Goal: Feedback & Contribution: Submit feedback/report problem

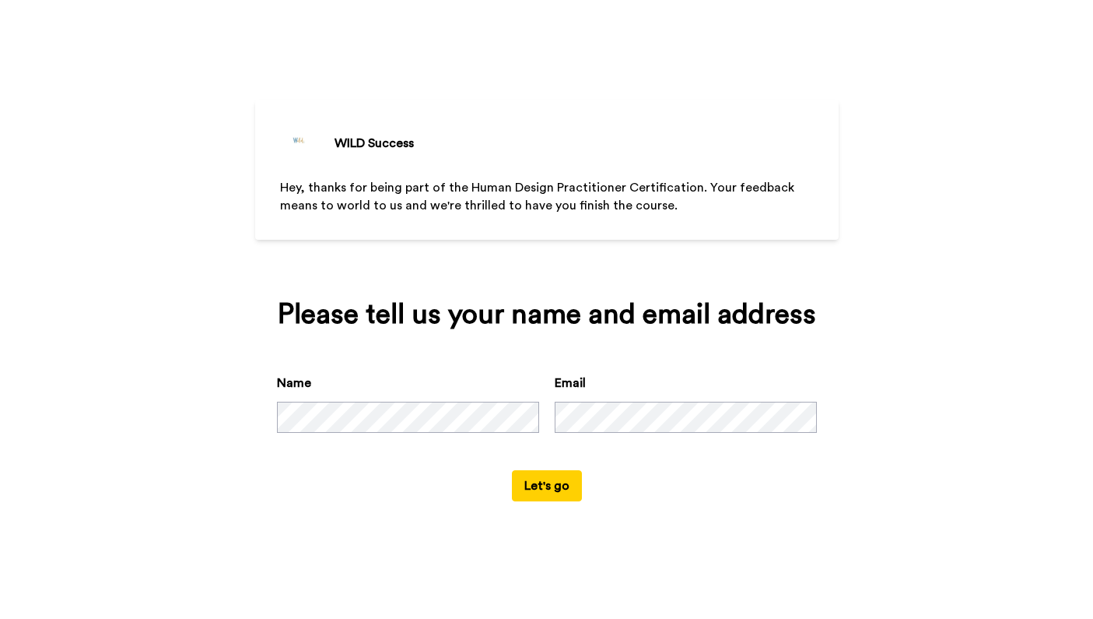
click at [871, 424] on div "WILD Success Hey, thanks for being part of the Human Design Practitioner Certif…" at bounding box center [546, 309] width 1093 height 619
click at [552, 501] on button "Let's go" at bounding box center [547, 485] width 70 height 31
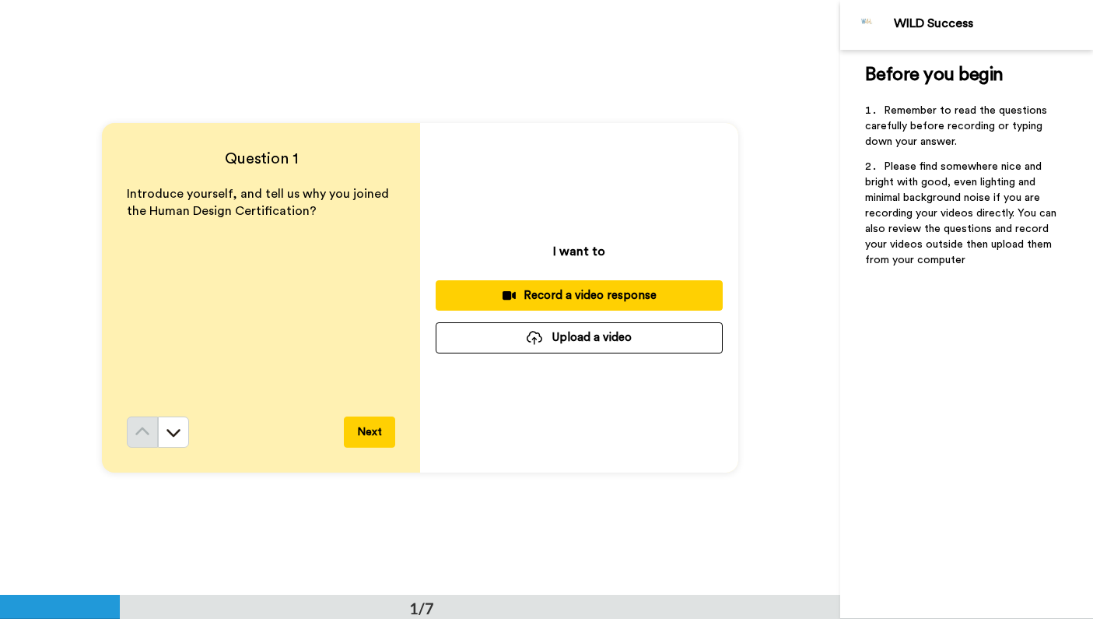
click at [568, 300] on div "Record a video response" at bounding box center [579, 295] width 262 height 16
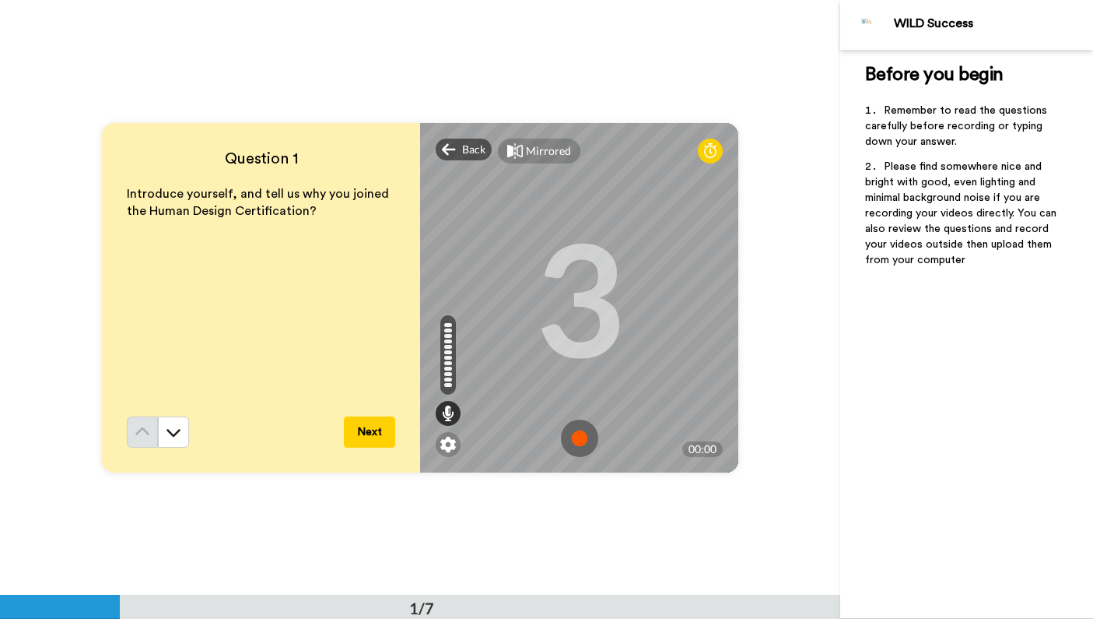
click at [577, 431] on img at bounding box center [579, 437] width 37 height 37
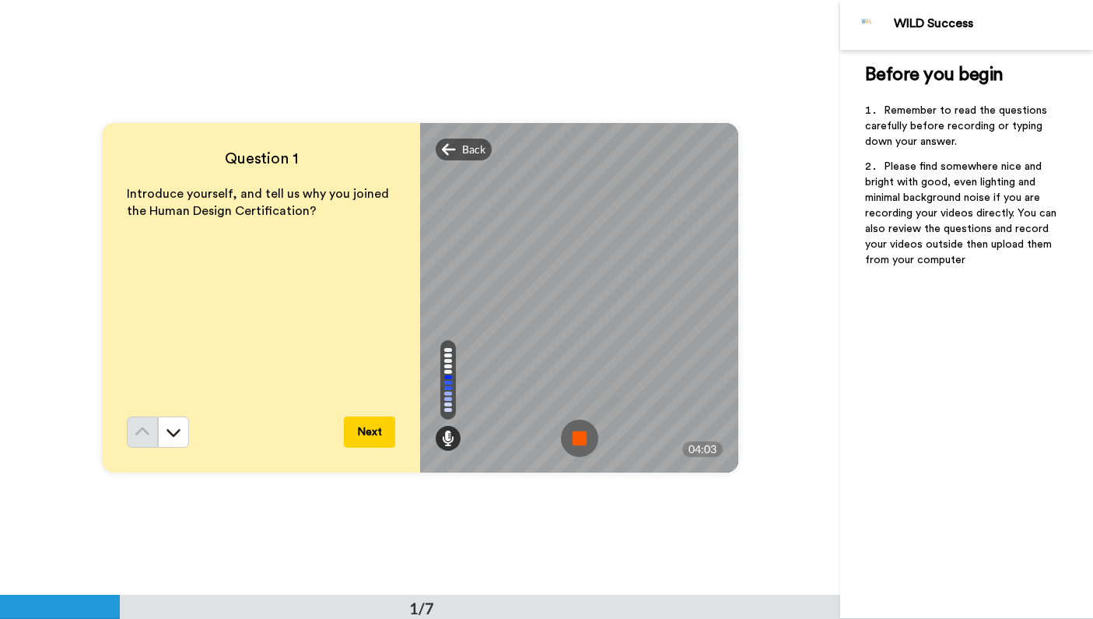
click at [584, 440] on img at bounding box center [579, 437] width 37 height 37
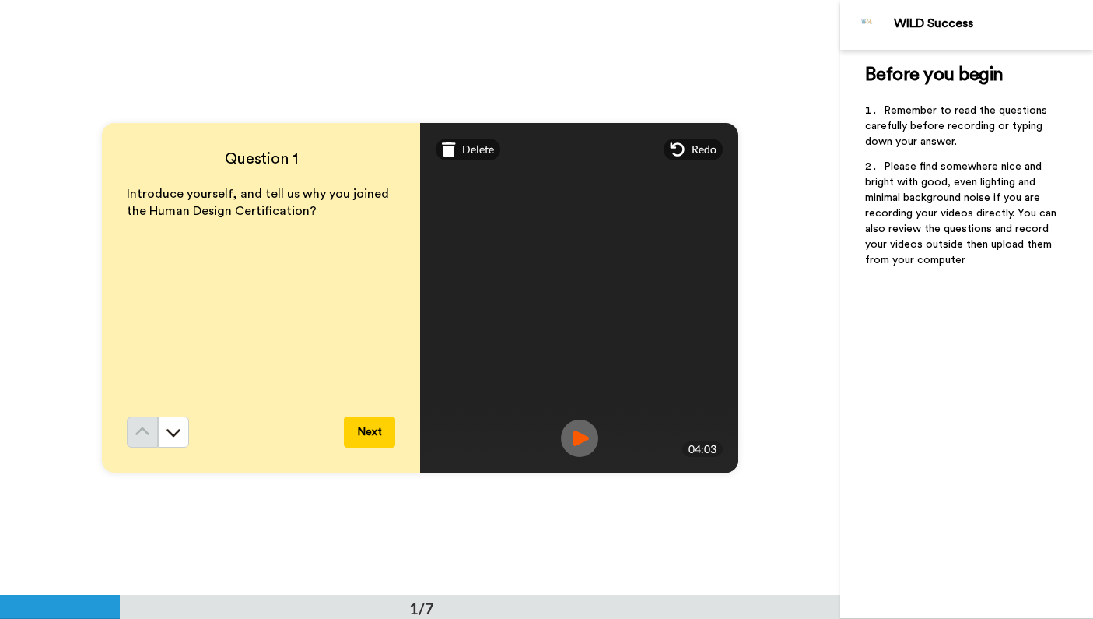
click at [370, 431] on button "Next" at bounding box center [369, 431] width 51 height 31
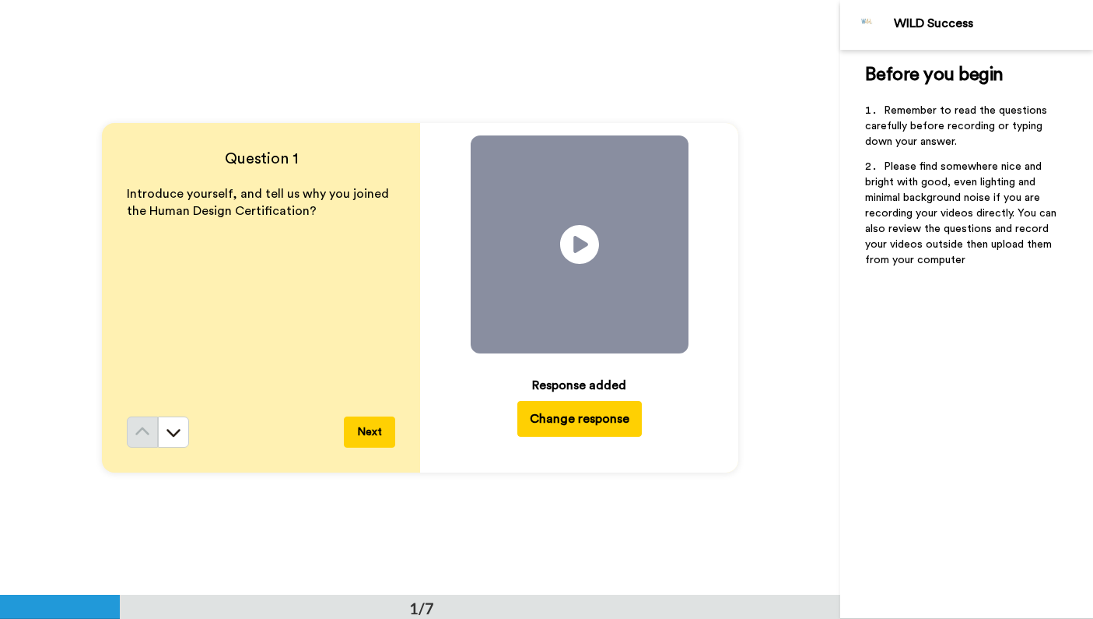
scroll to position [595, 0]
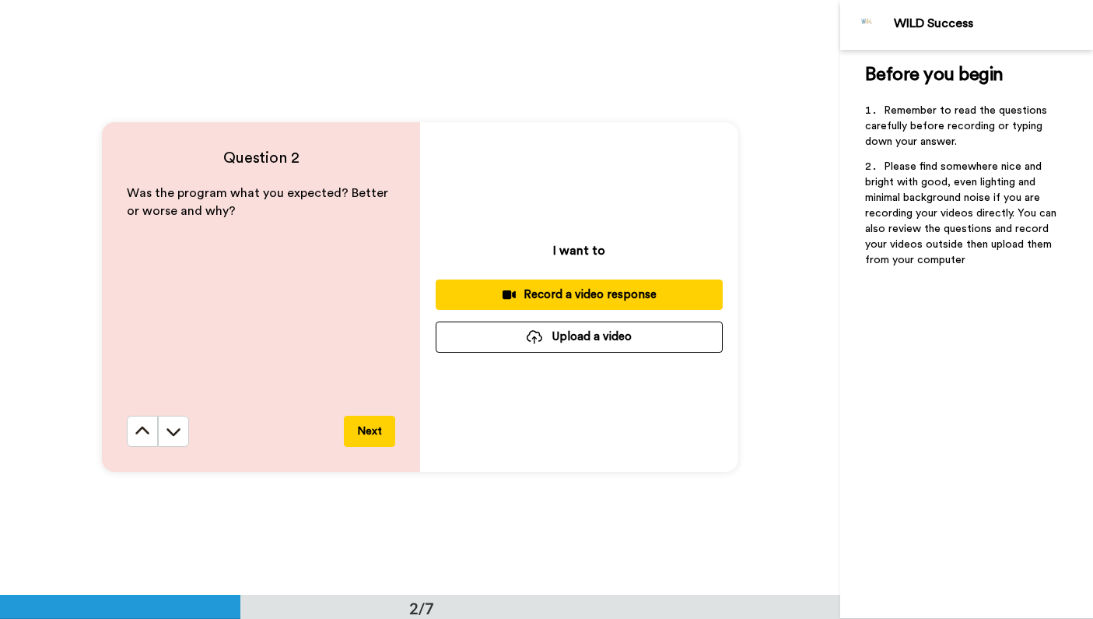
click at [548, 296] on div "Record a video response" at bounding box center [579, 294] width 262 height 16
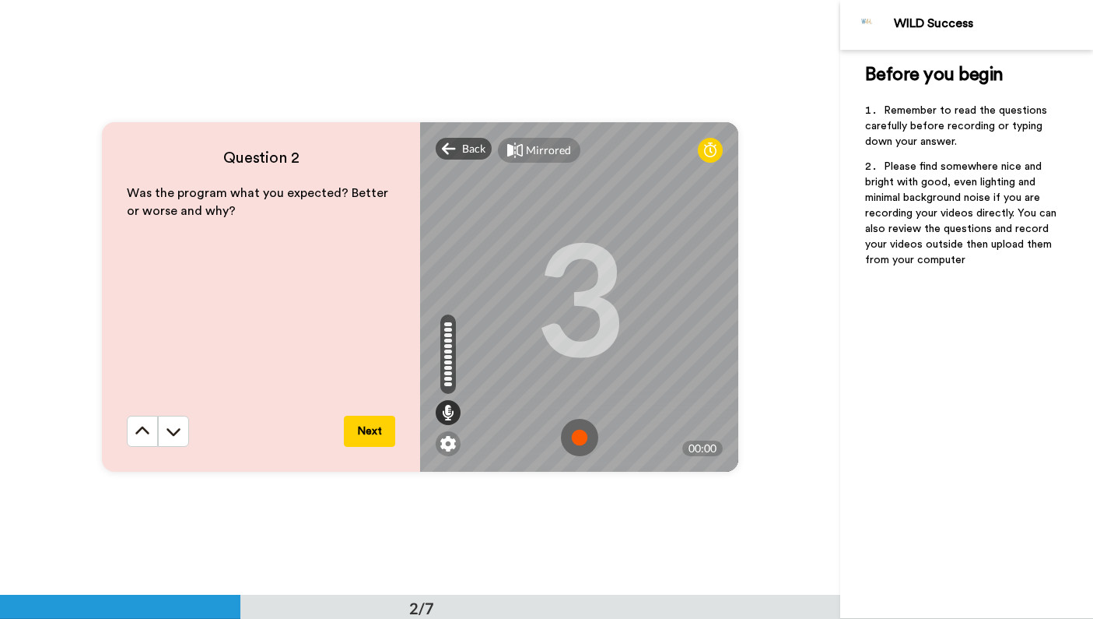
click at [574, 434] on img at bounding box center [579, 437] width 37 height 37
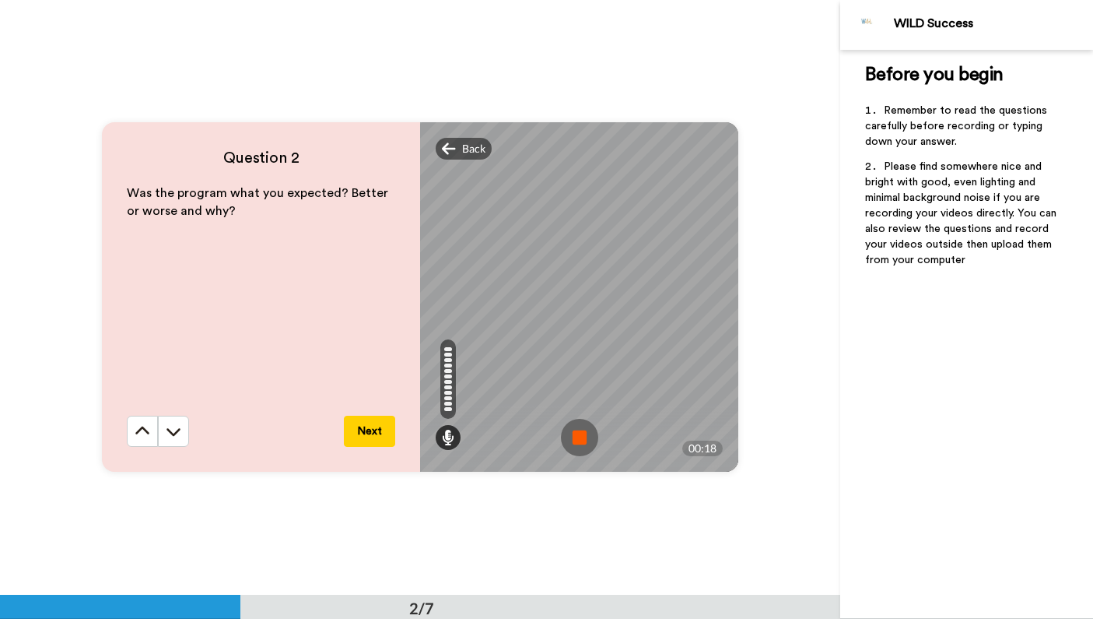
click at [579, 435] on img at bounding box center [579, 437] width 37 height 37
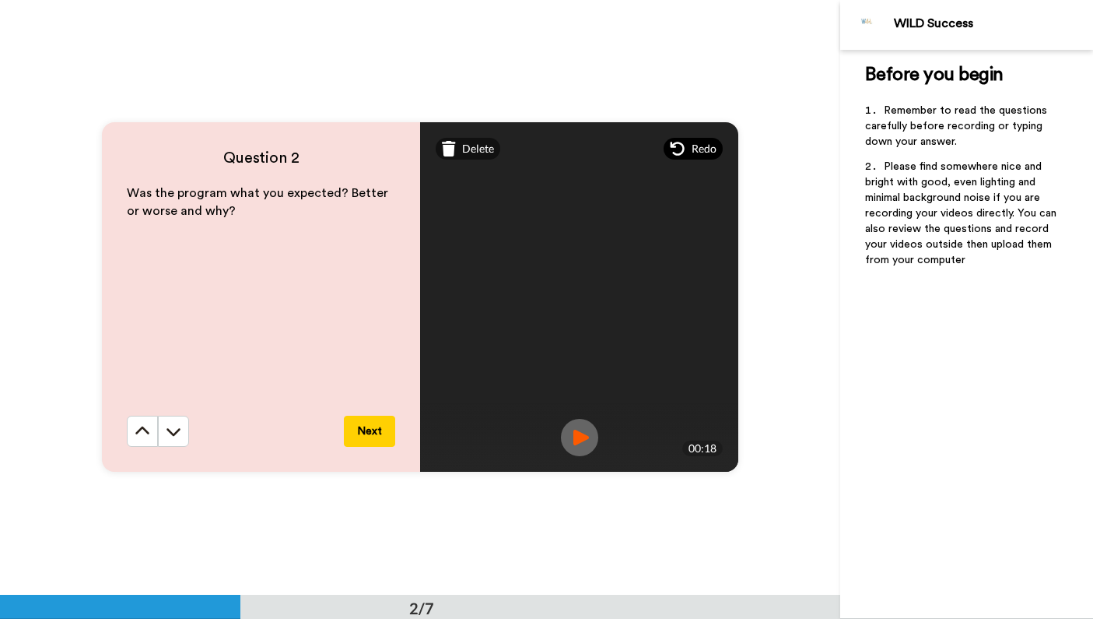
click at [694, 155] on span "Redo" at bounding box center [704, 149] width 25 height 16
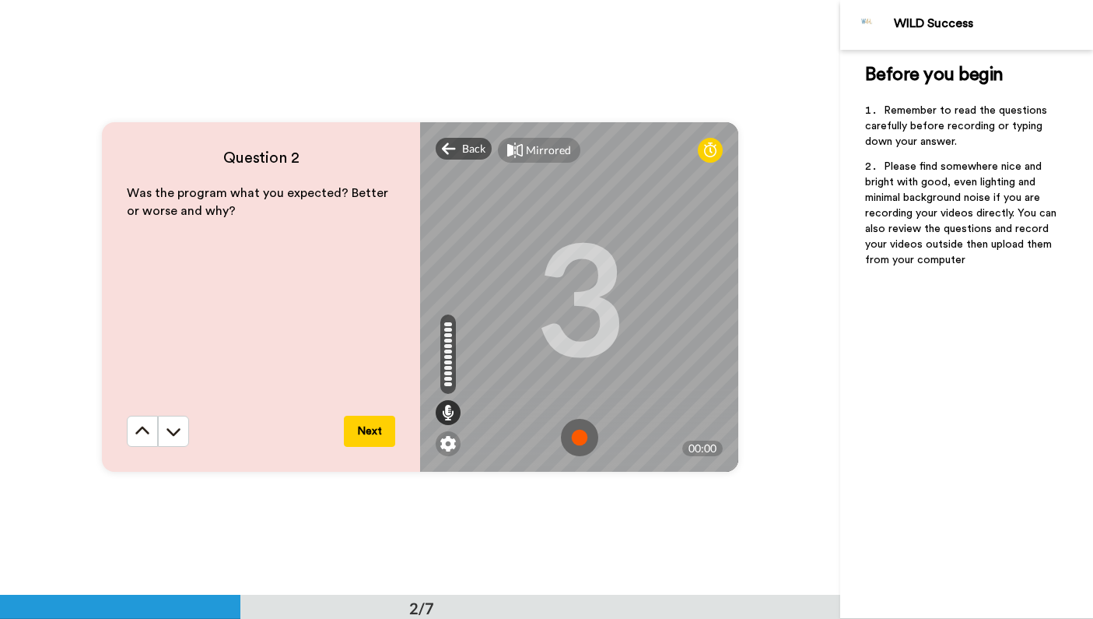
click at [577, 436] on img at bounding box center [579, 437] width 37 height 37
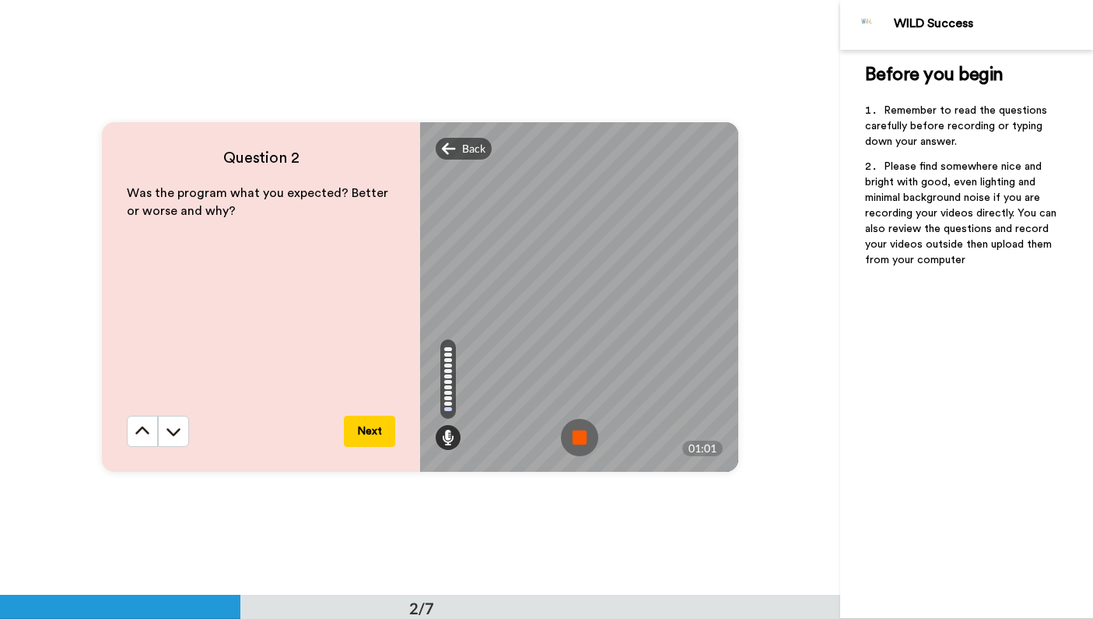
click at [577, 435] on img at bounding box center [579, 437] width 37 height 37
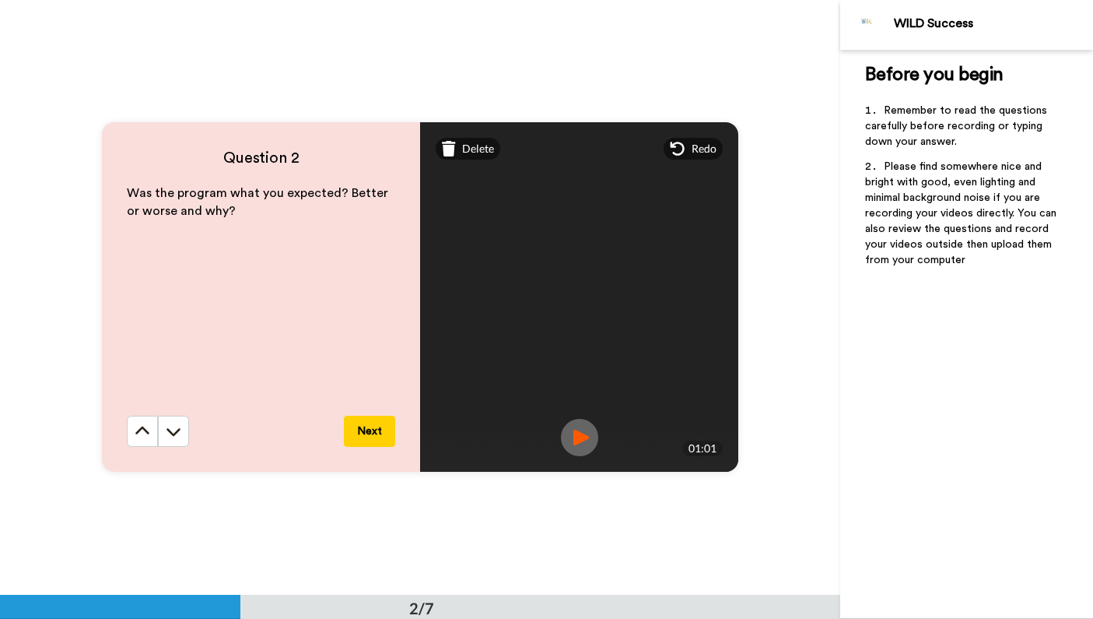
click at [371, 432] on button "Next" at bounding box center [369, 431] width 51 height 31
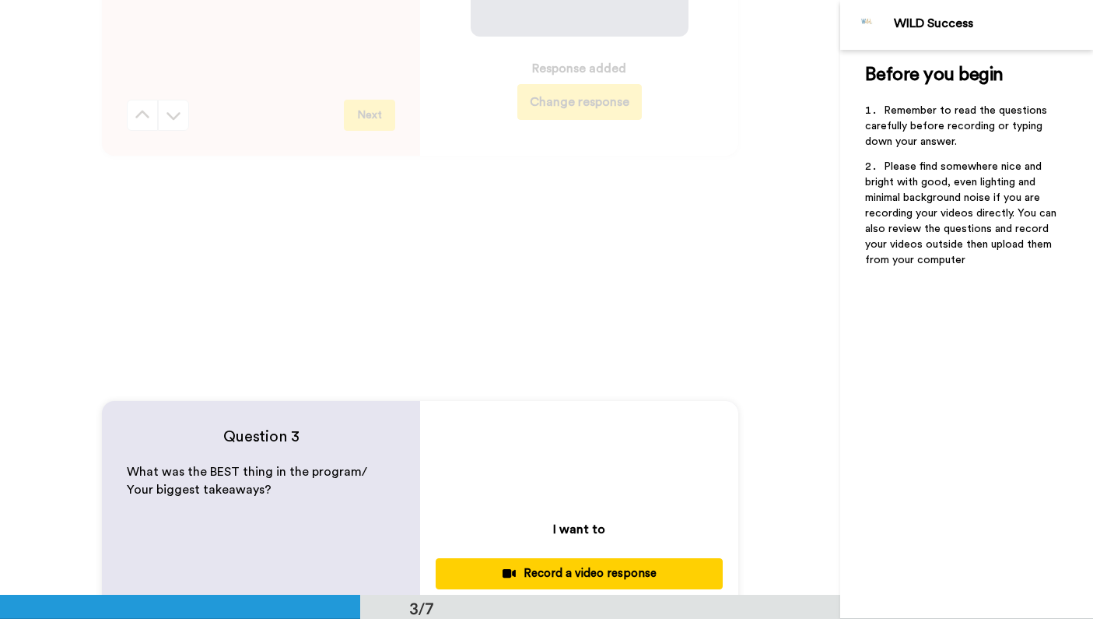
scroll to position [618, 0]
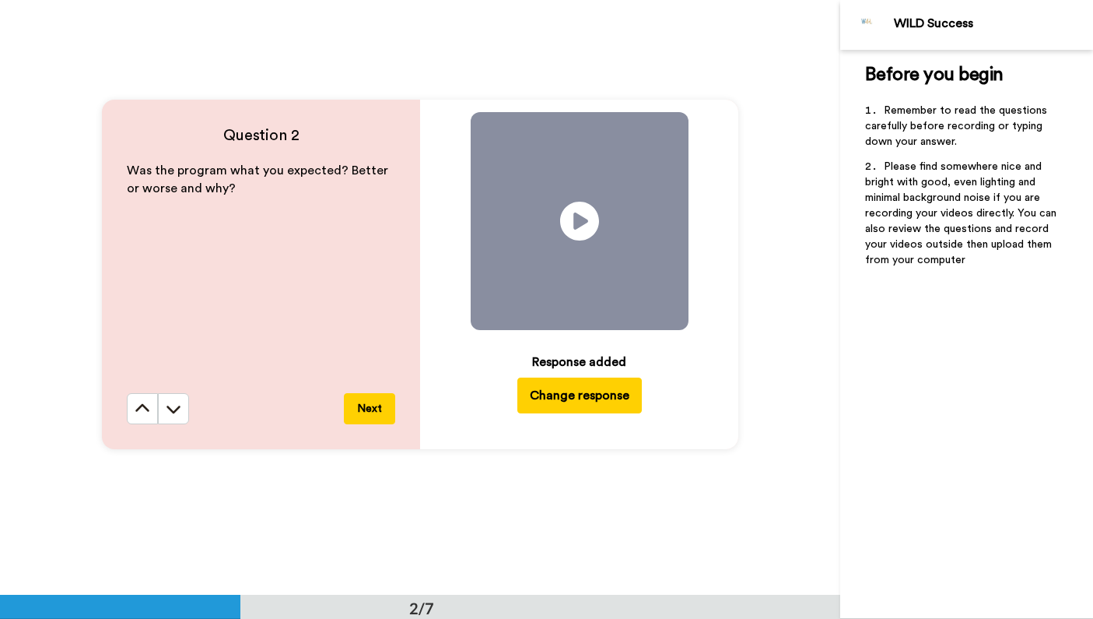
click at [581, 398] on button "Change response" at bounding box center [579, 395] width 125 height 36
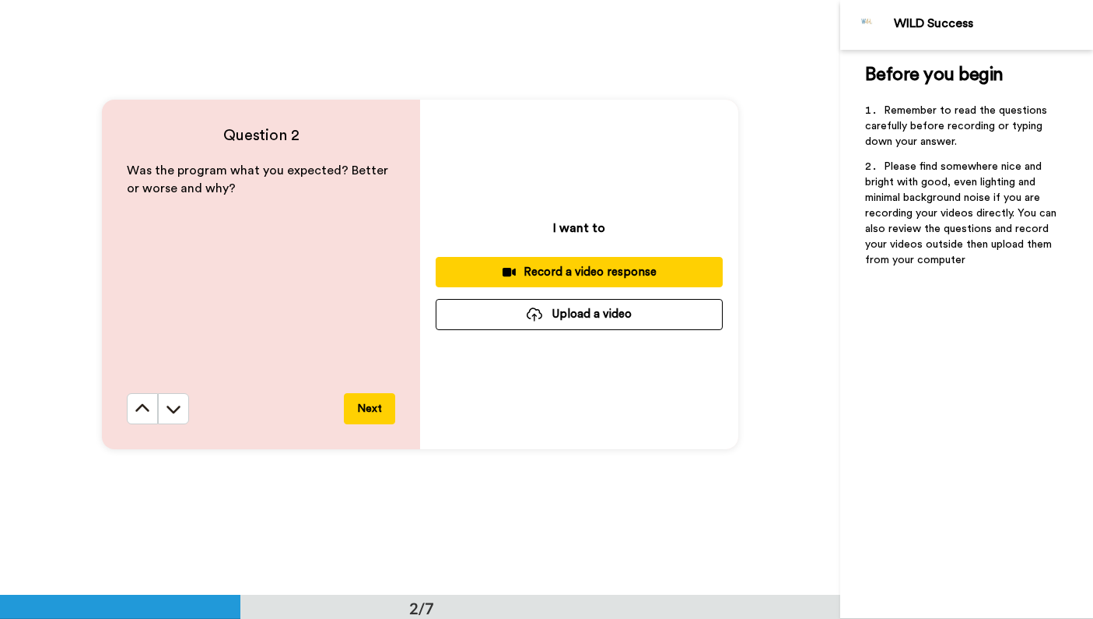
click at [587, 274] on div "Record a video response" at bounding box center [579, 272] width 262 height 16
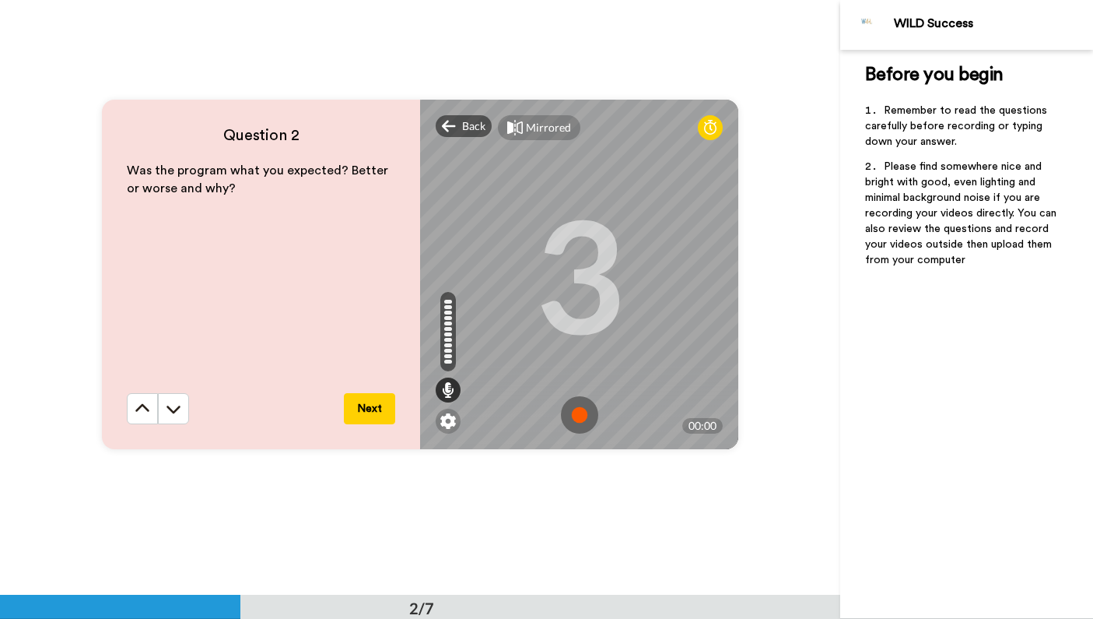
click at [574, 412] on img at bounding box center [579, 414] width 37 height 37
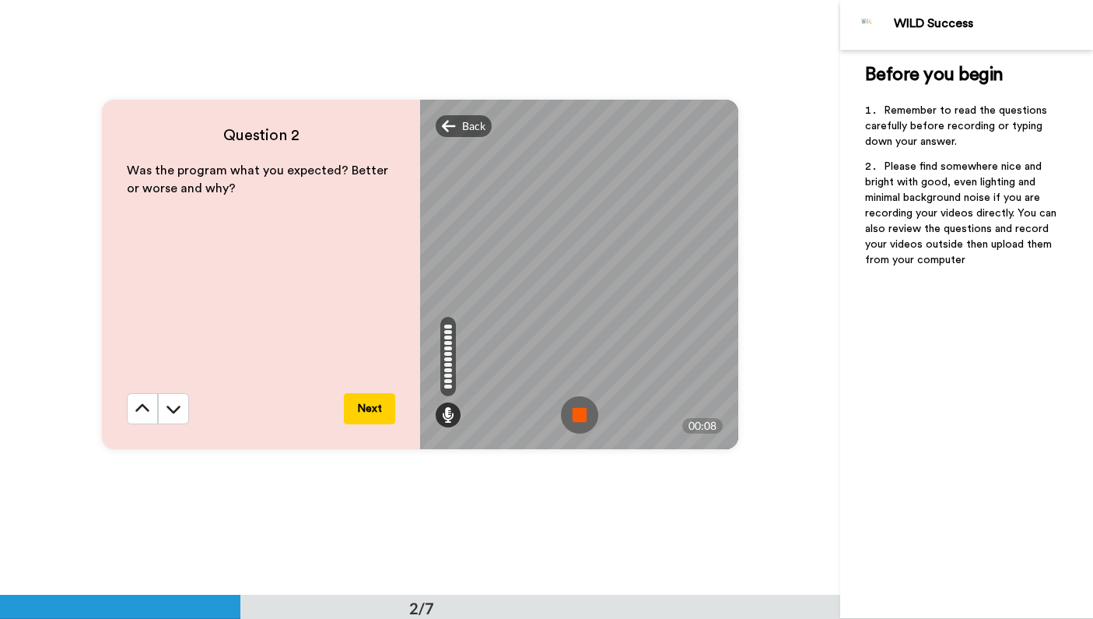
click at [572, 412] on img at bounding box center [579, 414] width 37 height 37
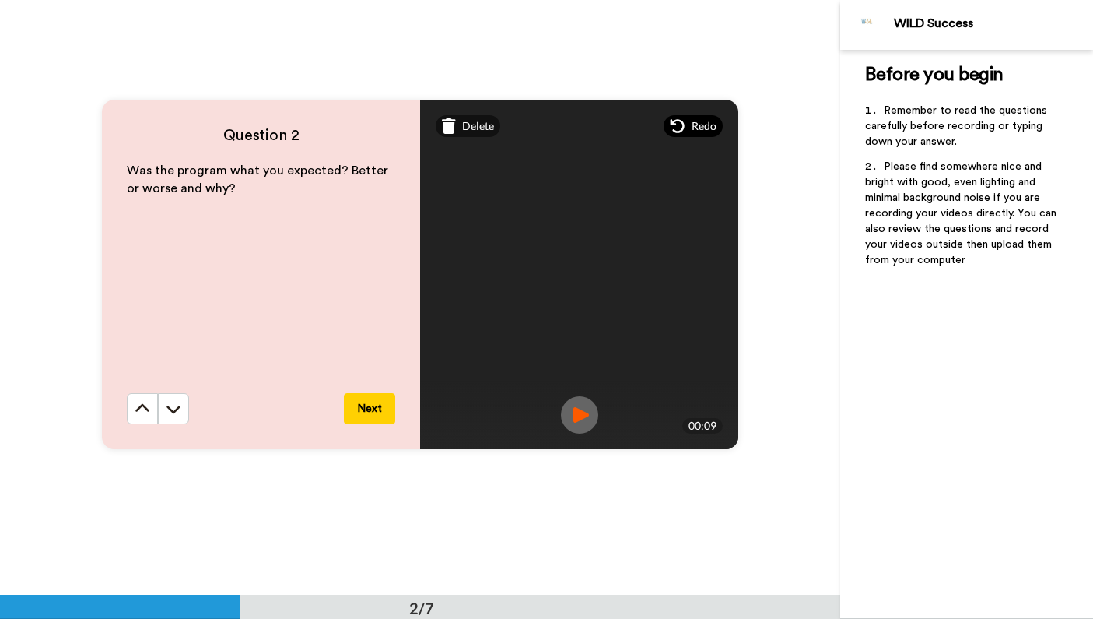
click at [693, 129] on span "Redo" at bounding box center [704, 126] width 25 height 16
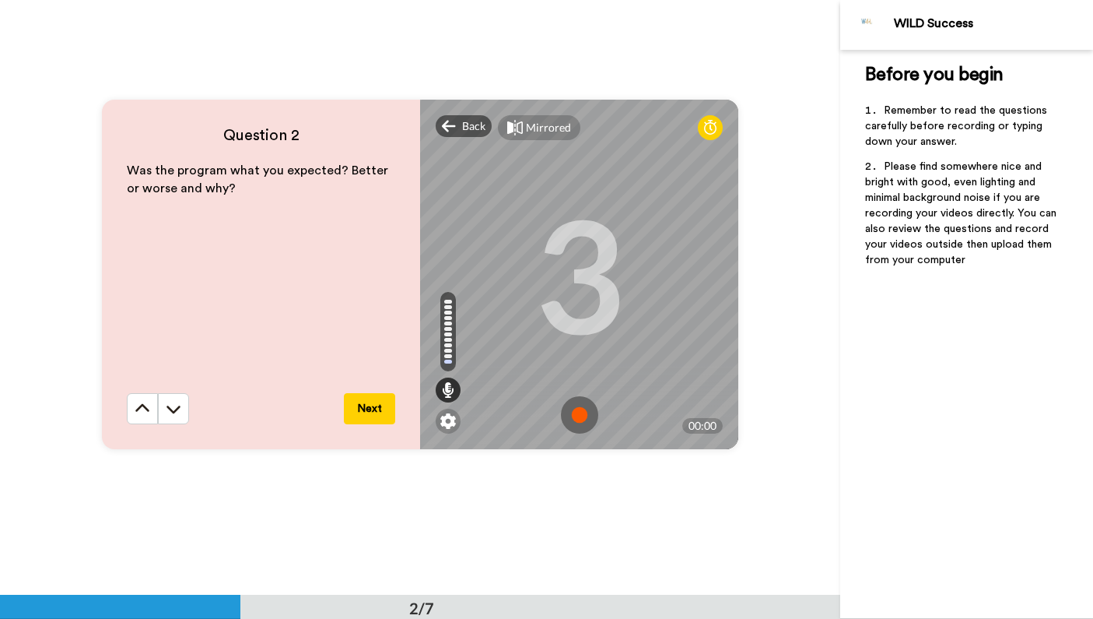
click at [573, 415] on img at bounding box center [579, 414] width 37 height 37
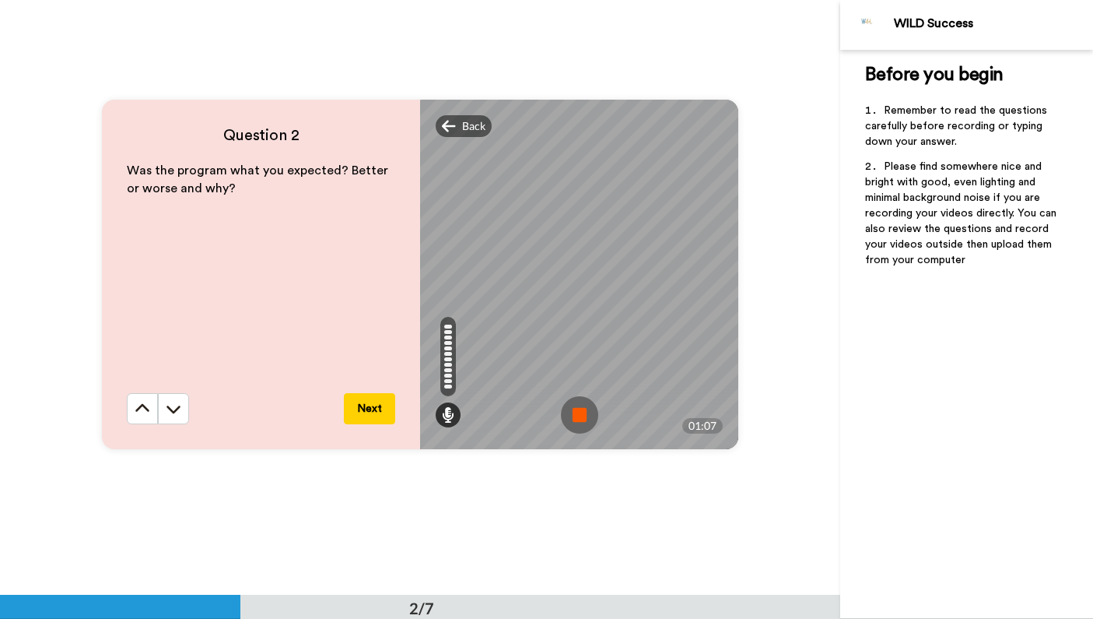
click at [574, 412] on img at bounding box center [579, 414] width 37 height 37
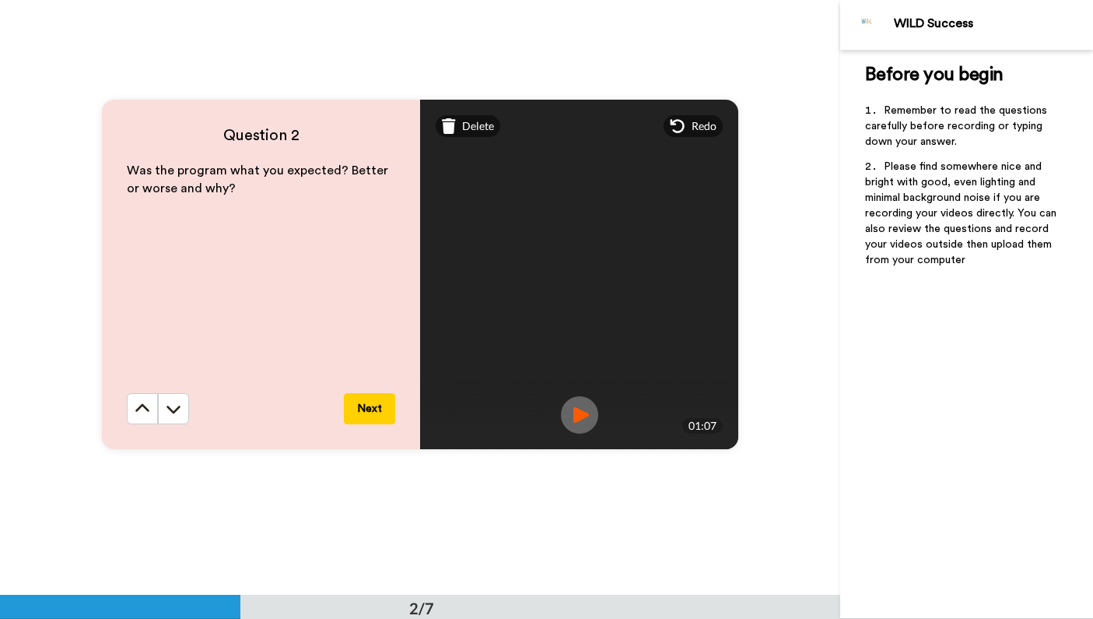
click at [368, 405] on button "Next" at bounding box center [369, 408] width 51 height 31
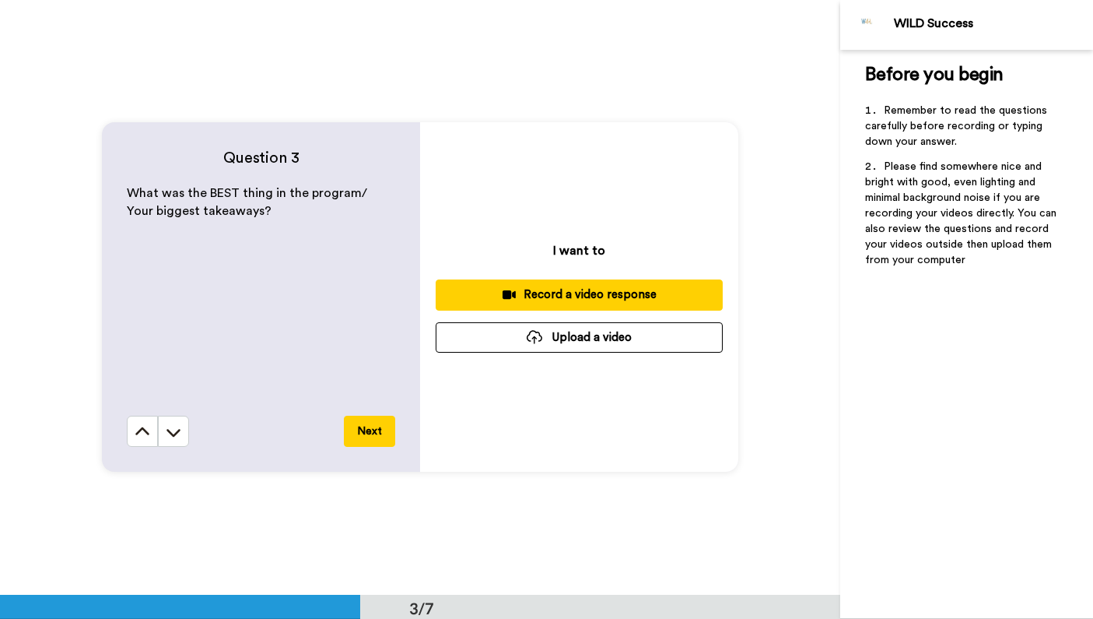
scroll to position [1233, 0]
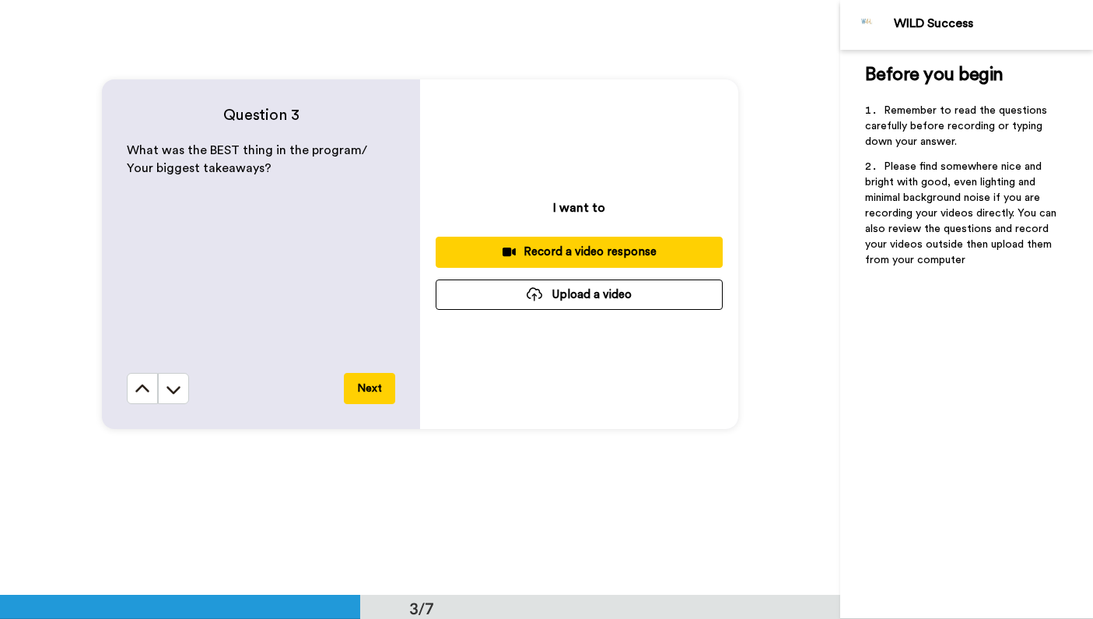
click at [544, 251] on div "Record a video response" at bounding box center [579, 252] width 262 height 16
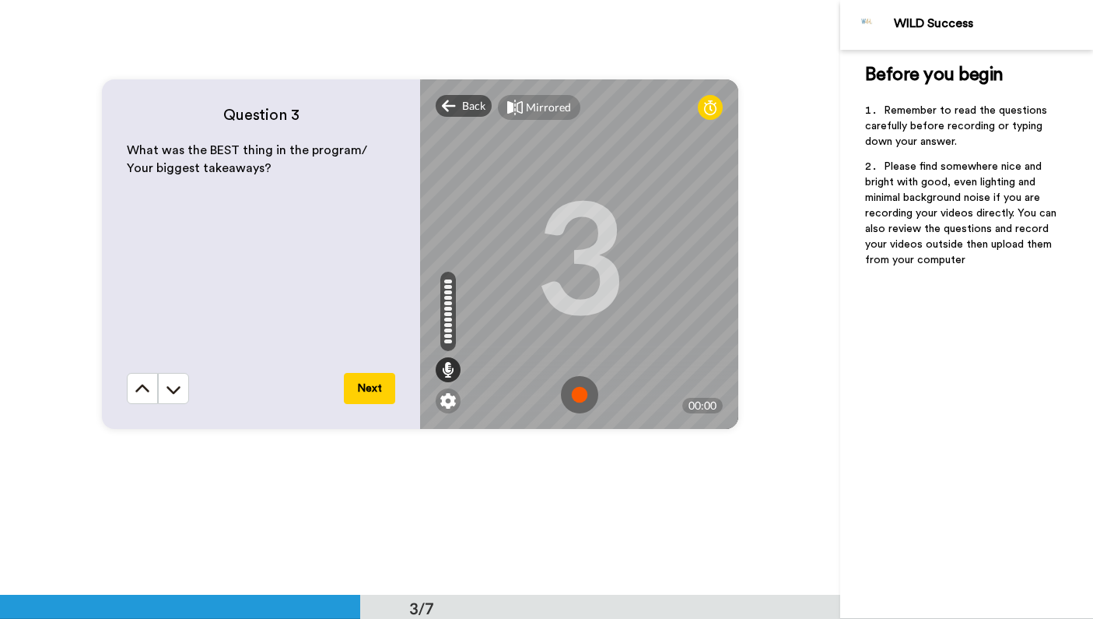
click at [573, 398] on img at bounding box center [579, 394] width 37 height 37
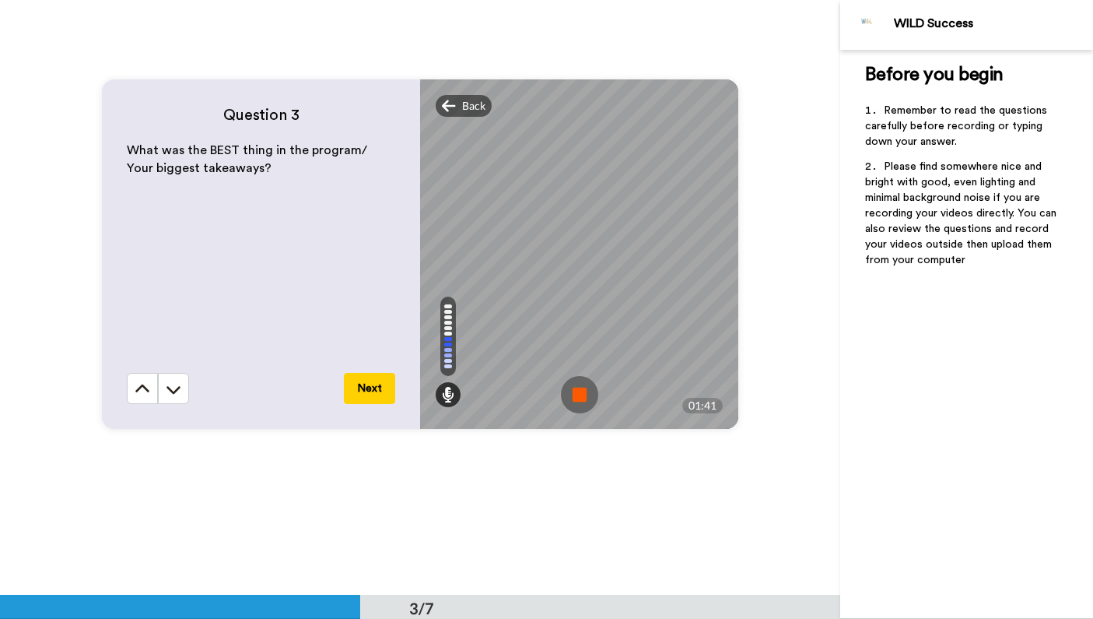
click at [574, 394] on img at bounding box center [579, 394] width 37 height 37
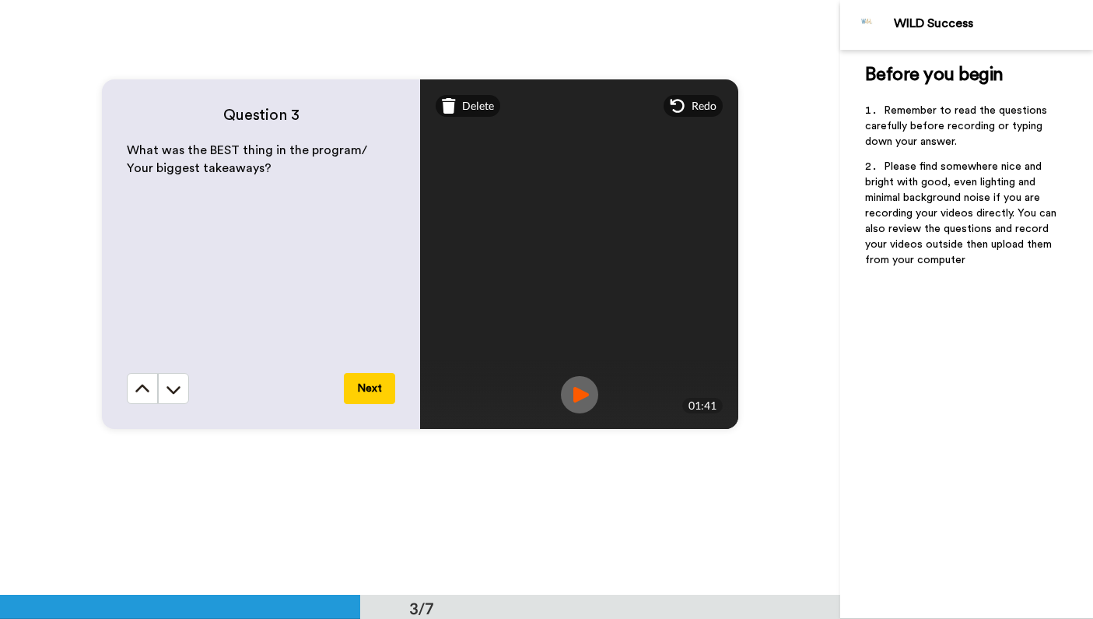
click at [370, 391] on button "Next" at bounding box center [369, 388] width 51 height 31
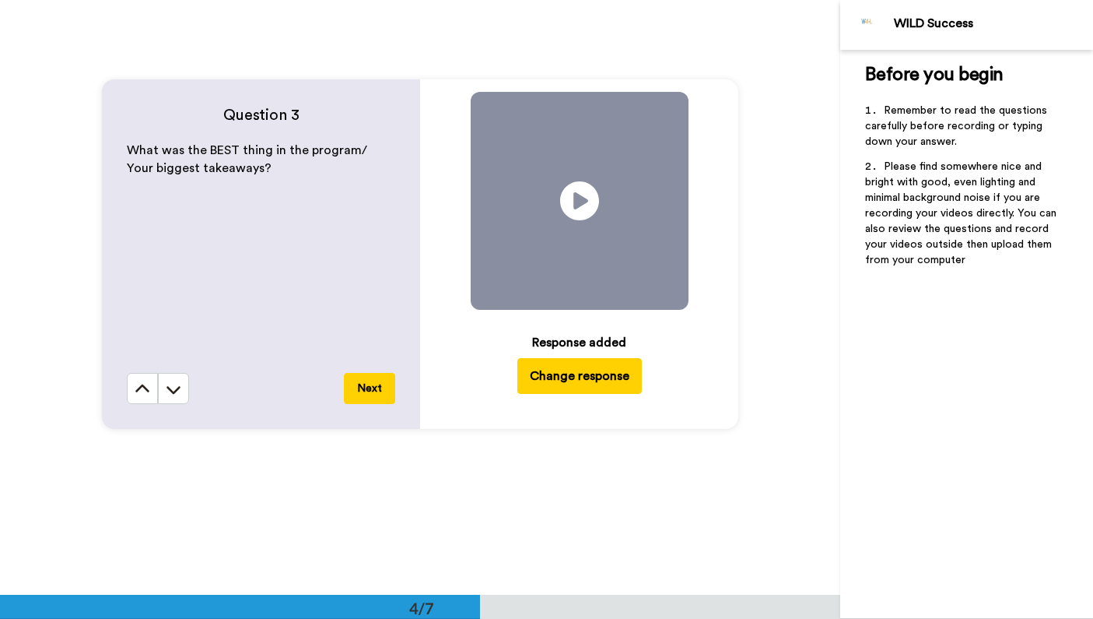
scroll to position [1784, 0]
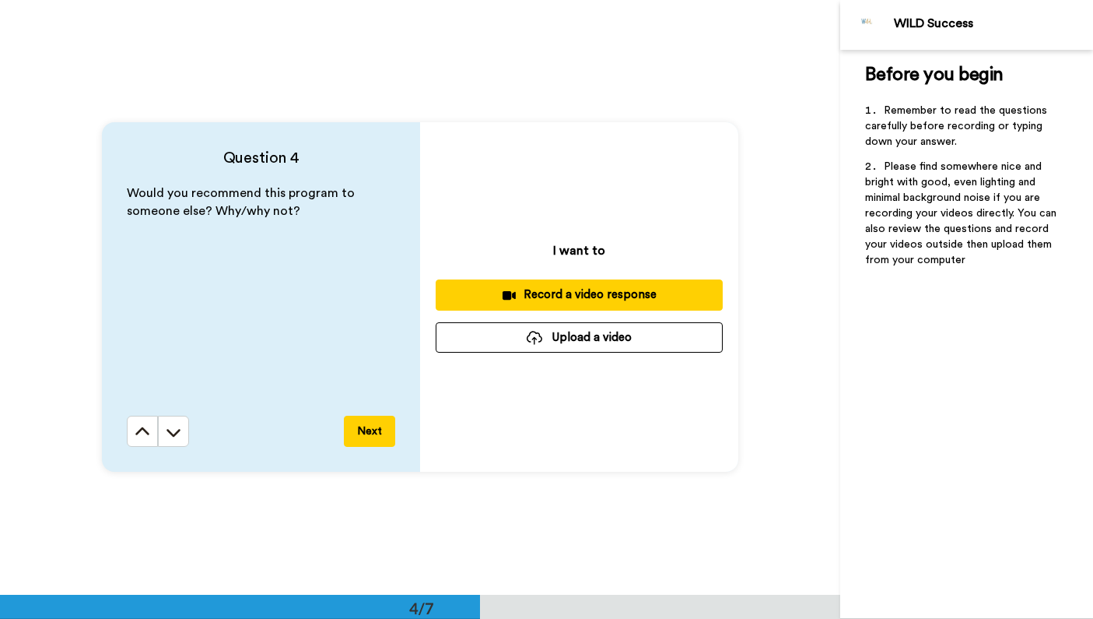
click at [581, 289] on div "Record a video response" at bounding box center [579, 294] width 262 height 16
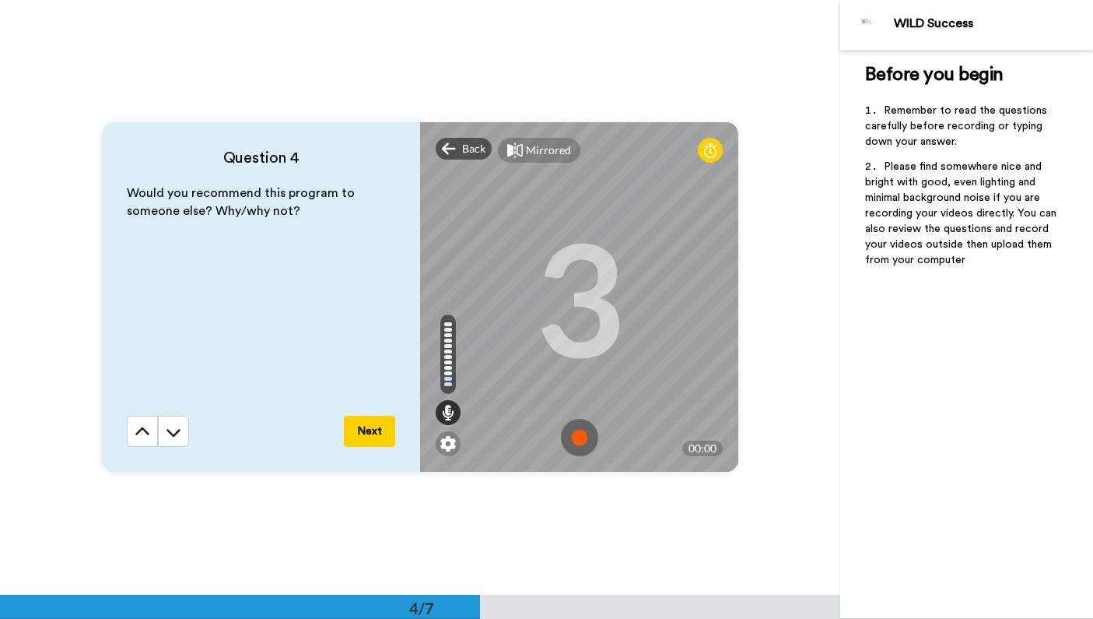
click at [580, 442] on img at bounding box center [579, 437] width 37 height 37
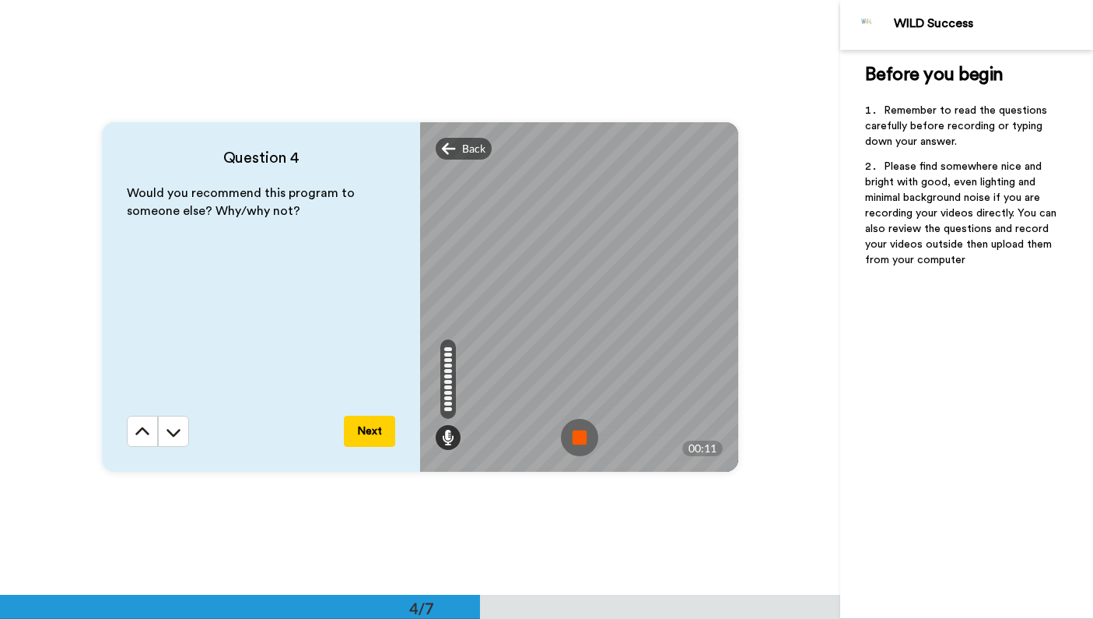
click at [580, 435] on img at bounding box center [579, 437] width 37 height 37
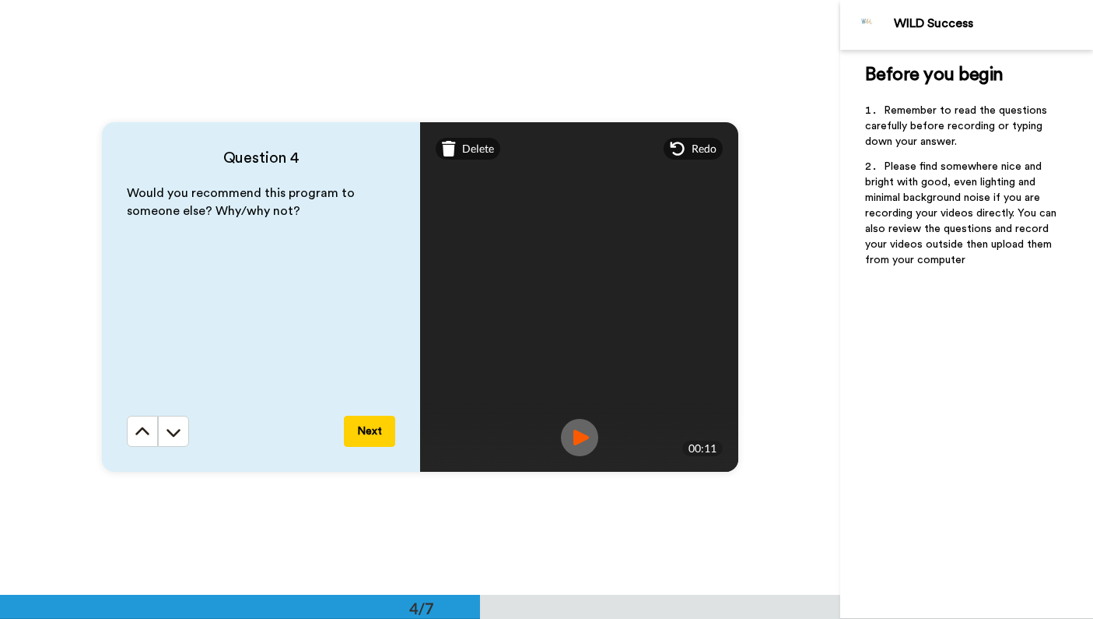
click at [570, 436] on img at bounding box center [579, 437] width 37 height 37
click at [468, 149] on span "Delete" at bounding box center [478, 149] width 32 height 16
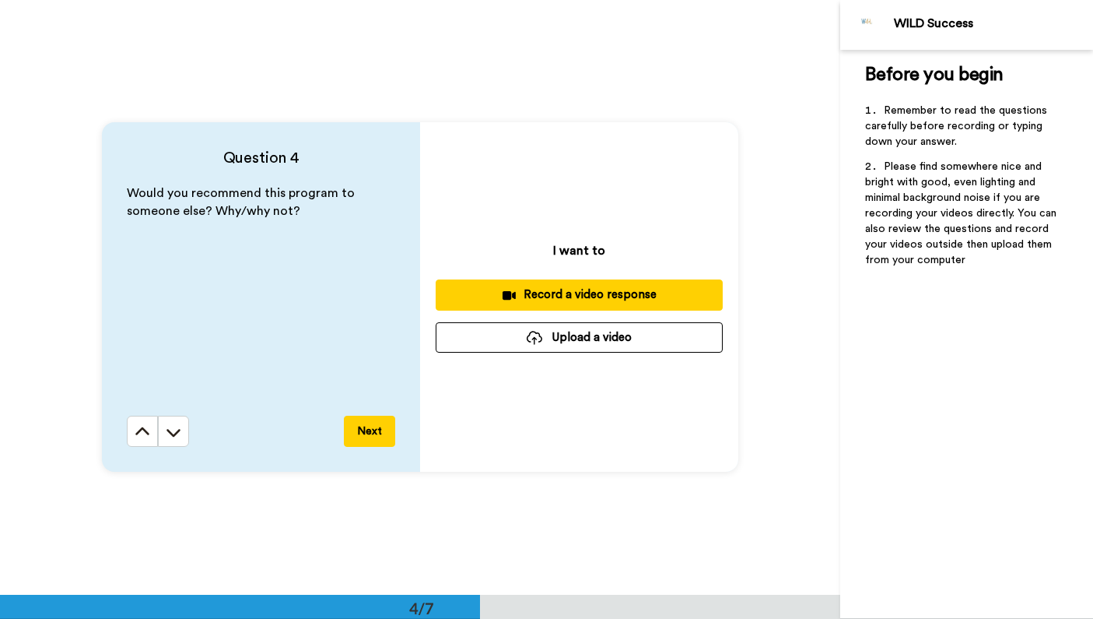
click at [559, 296] on div "Record a video response" at bounding box center [579, 294] width 262 height 16
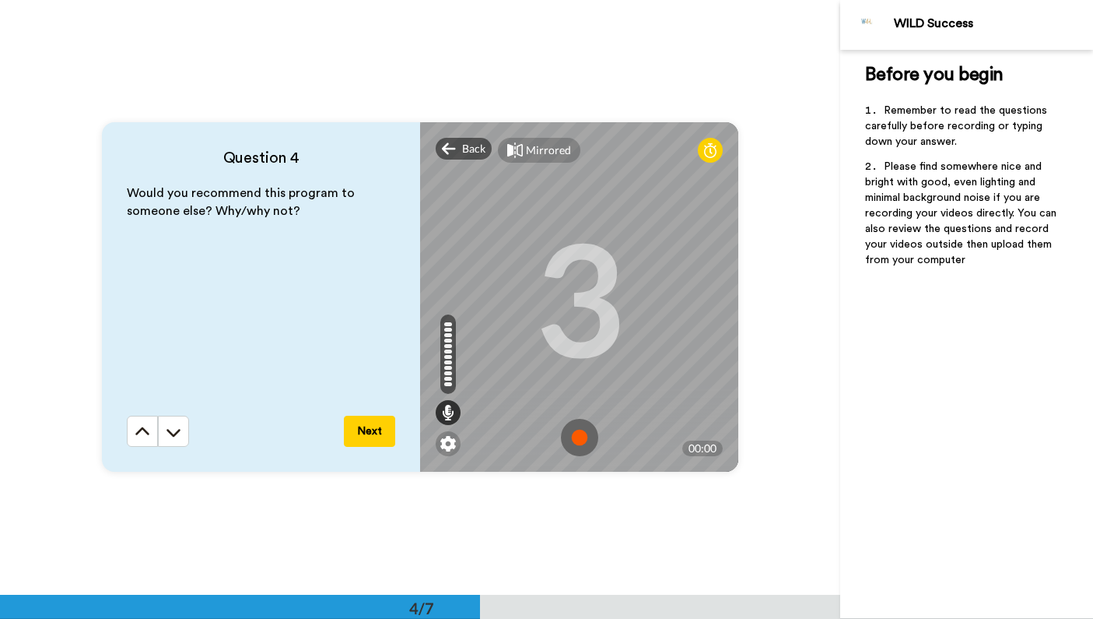
click at [579, 435] on img at bounding box center [579, 437] width 37 height 37
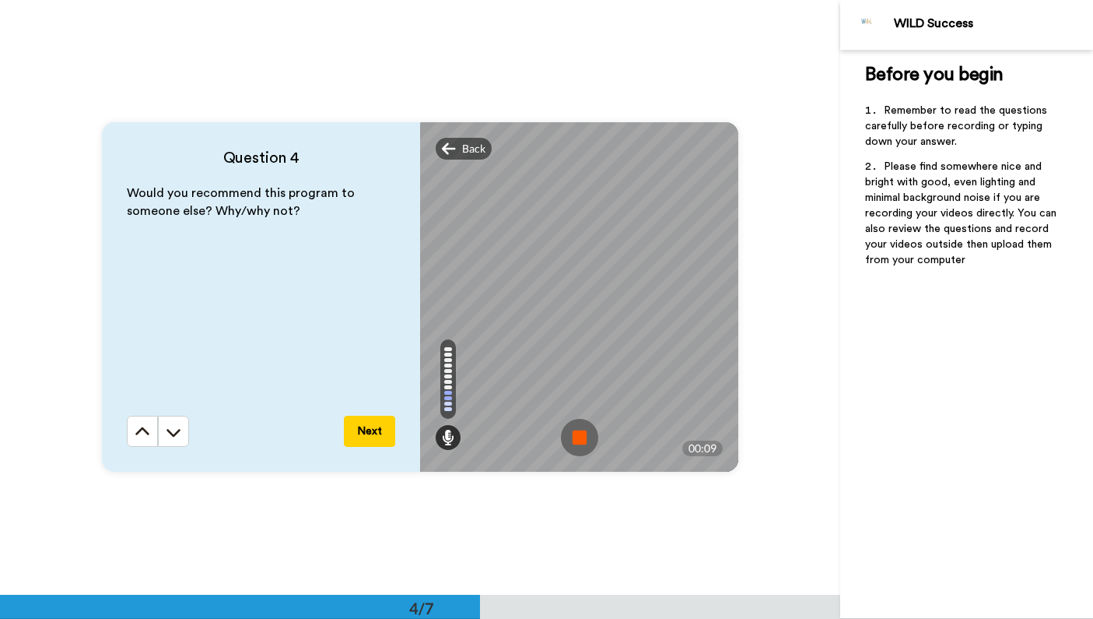
click at [575, 436] on img at bounding box center [579, 437] width 37 height 37
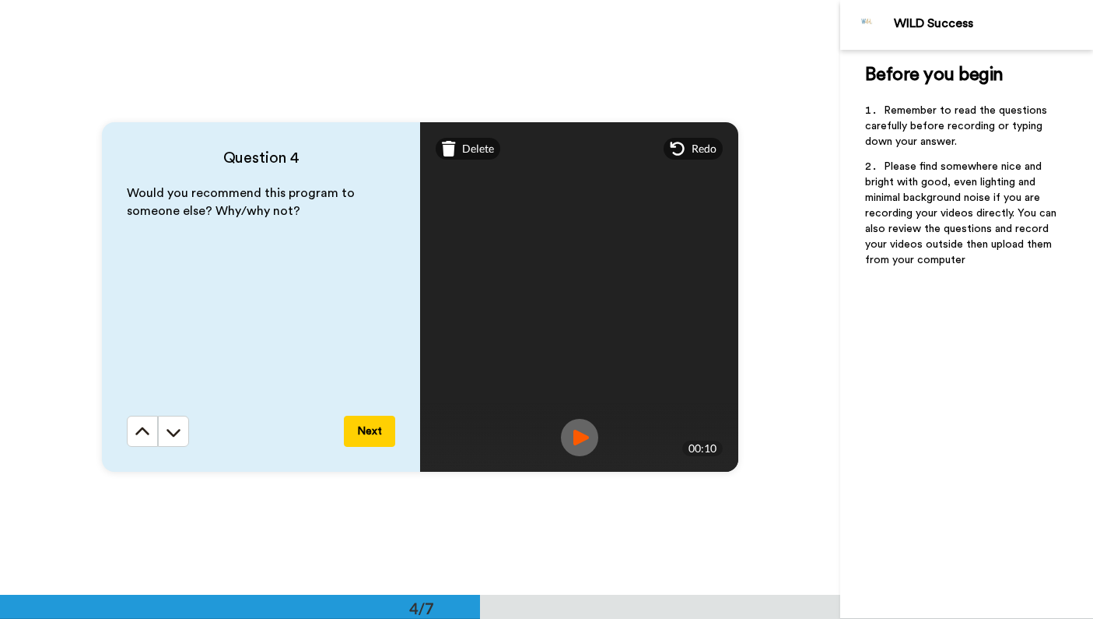
click at [358, 433] on button "Next" at bounding box center [369, 431] width 51 height 31
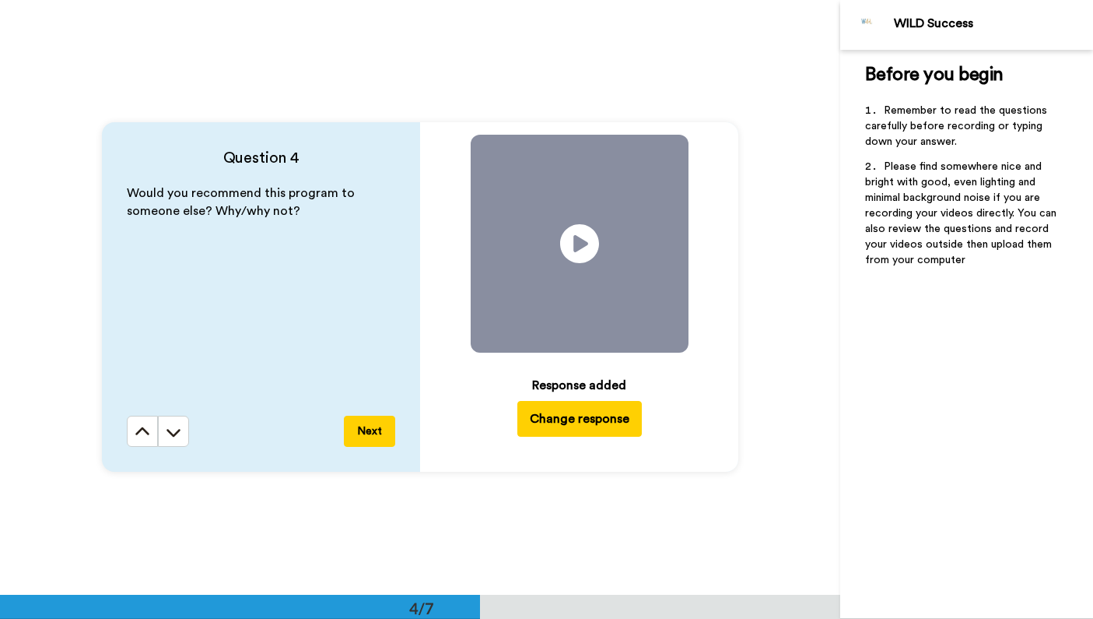
scroll to position [2379, 0]
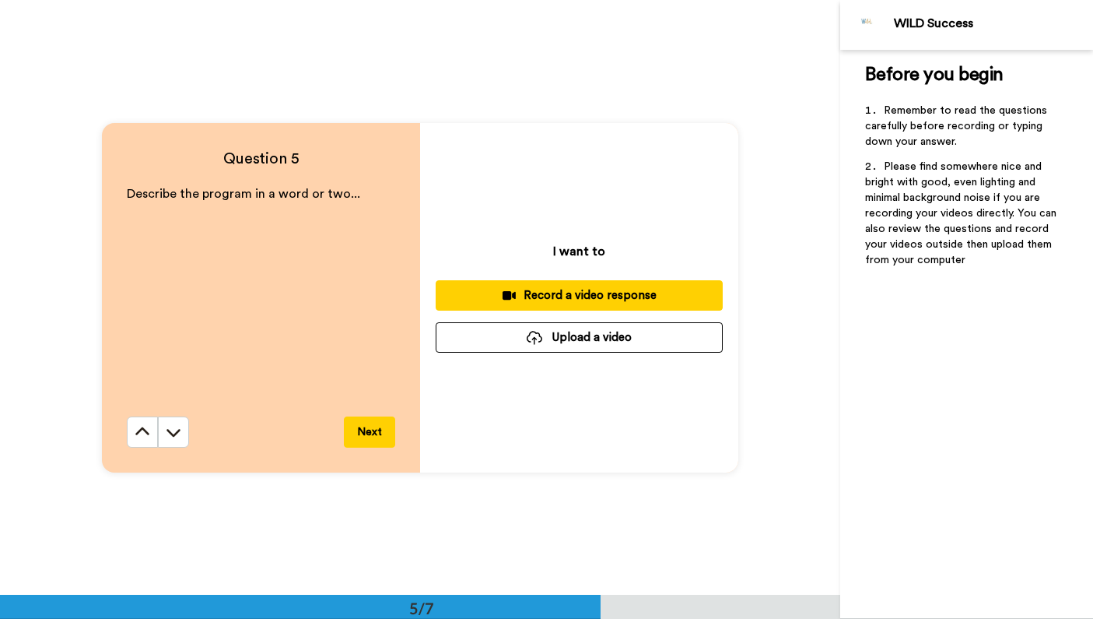
click at [619, 299] on div "Record a video response" at bounding box center [579, 295] width 262 height 16
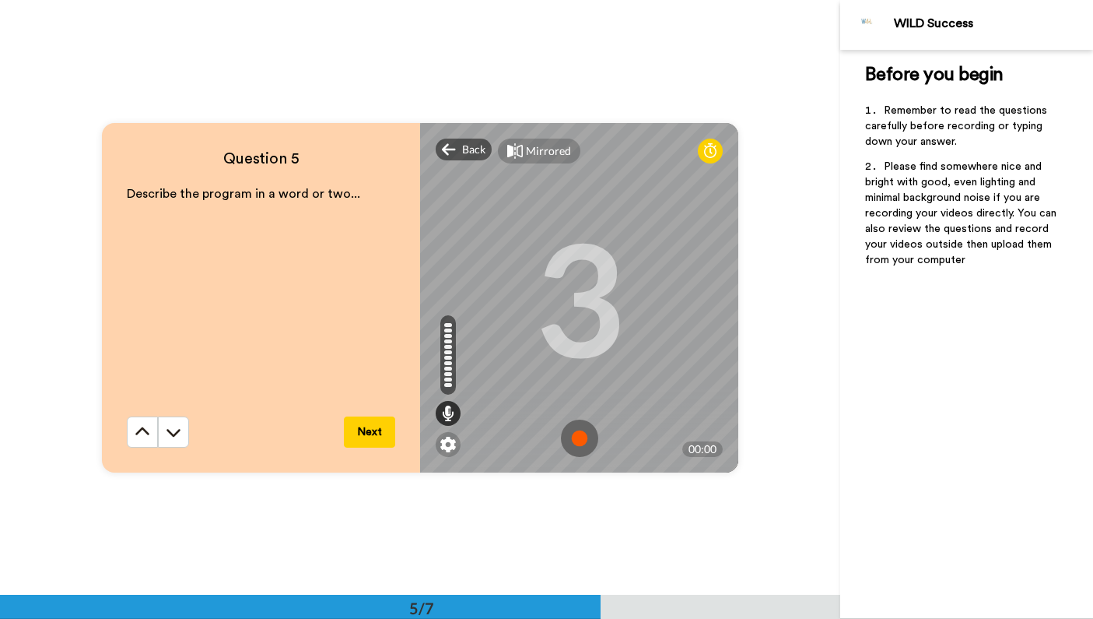
click at [577, 439] on img at bounding box center [579, 437] width 37 height 37
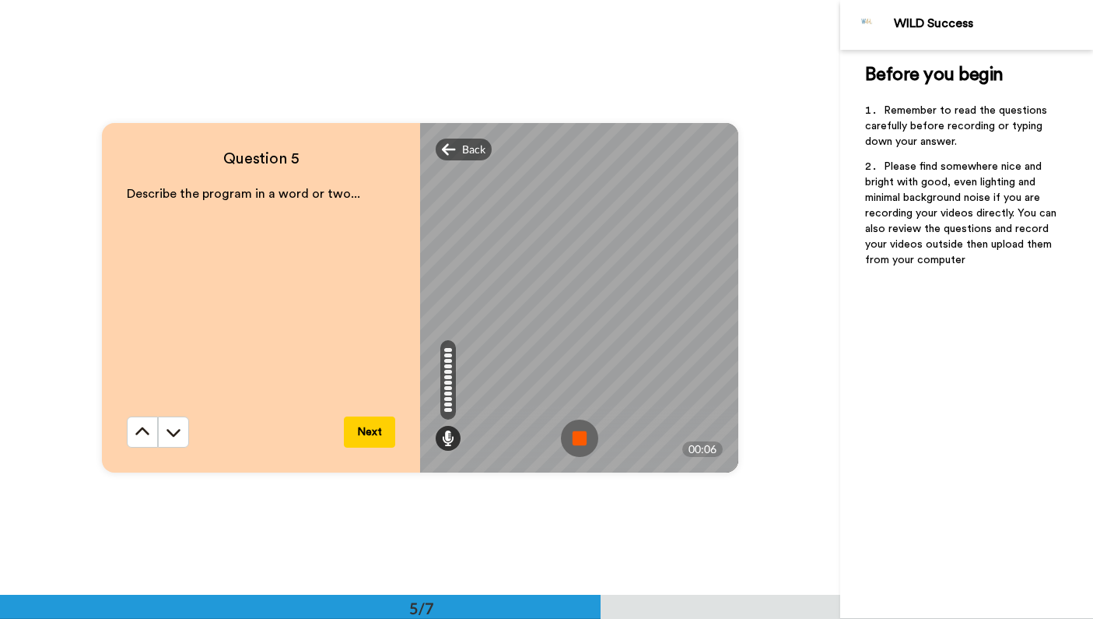
click at [577, 440] on img at bounding box center [579, 437] width 37 height 37
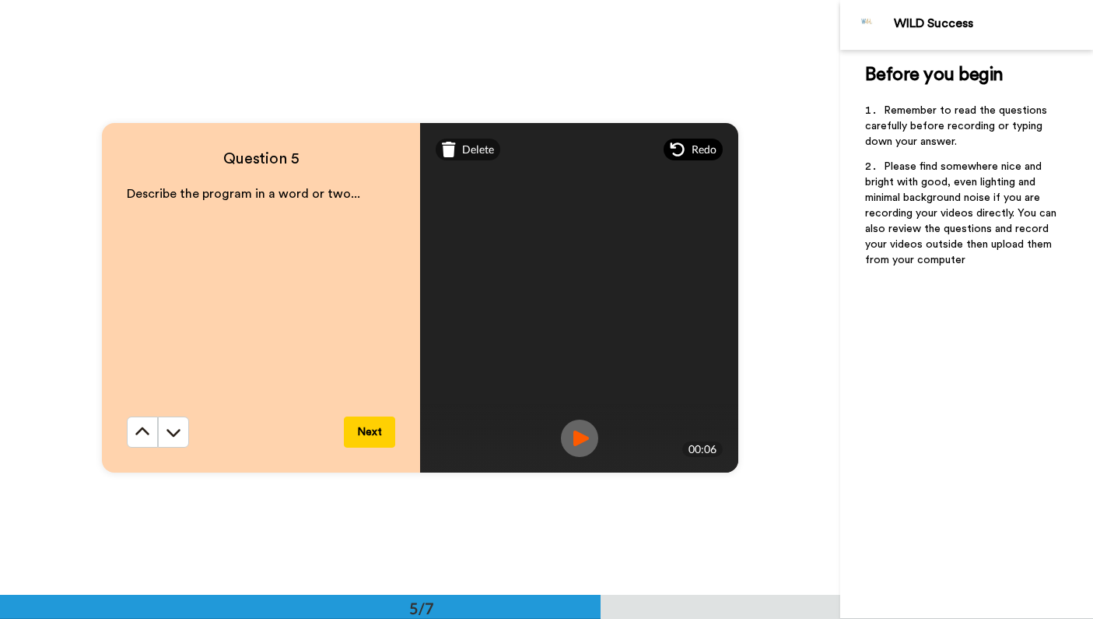
click at [693, 146] on span "Redo" at bounding box center [704, 150] width 25 height 16
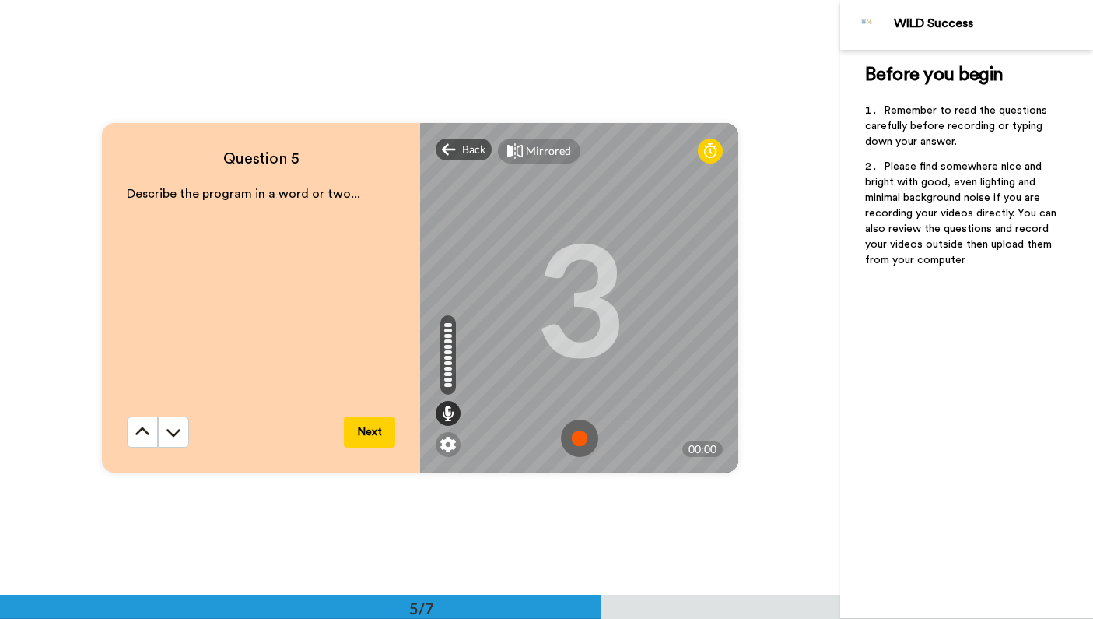
click at [577, 438] on img at bounding box center [579, 437] width 37 height 37
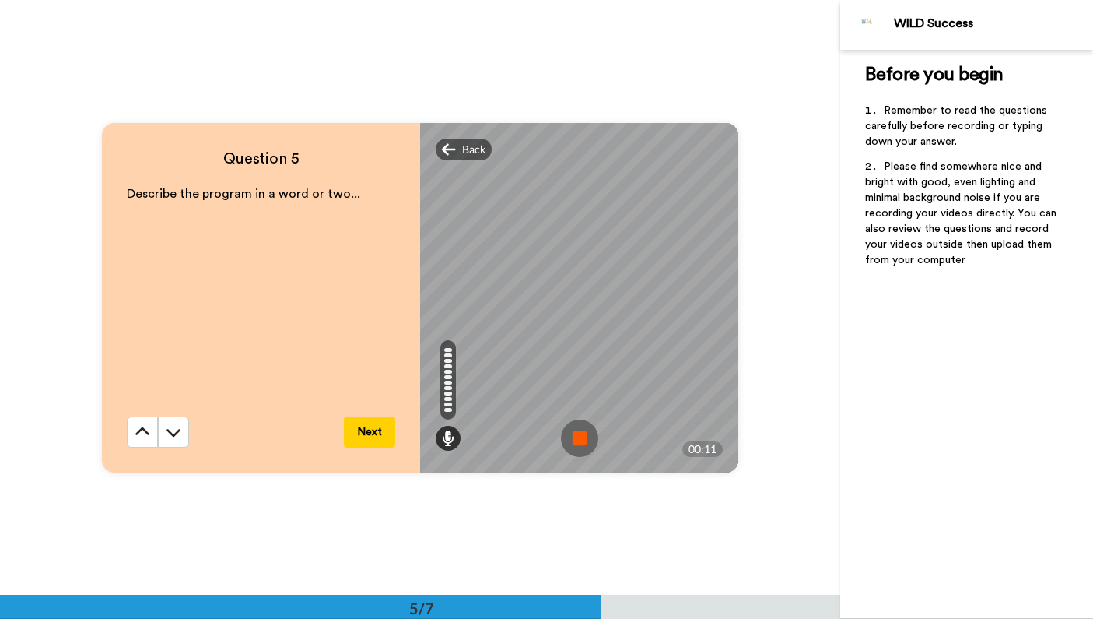
click at [575, 437] on img at bounding box center [579, 437] width 37 height 37
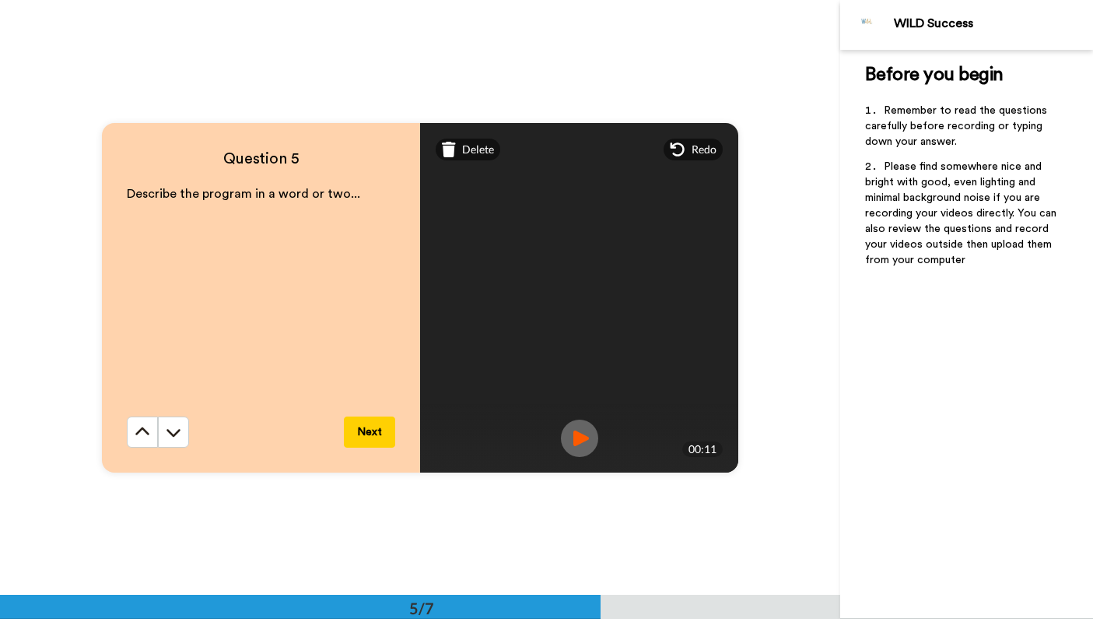
click at [575, 437] on img at bounding box center [579, 437] width 37 height 37
click at [572, 433] on img at bounding box center [579, 437] width 37 height 37
click at [373, 429] on button "Next" at bounding box center [369, 431] width 51 height 31
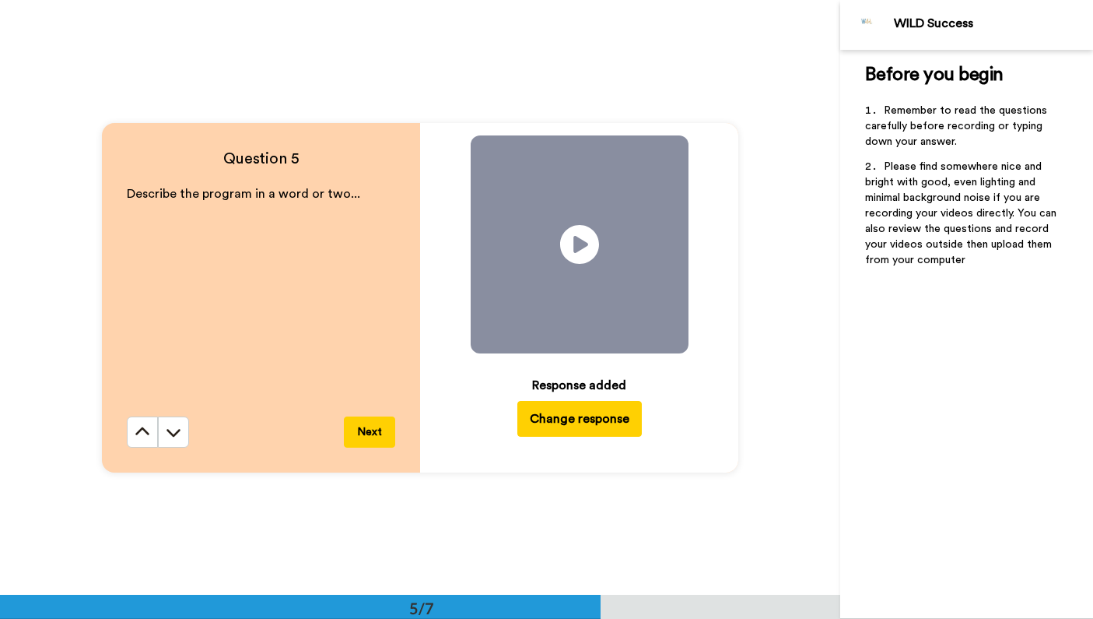
scroll to position [2974, 0]
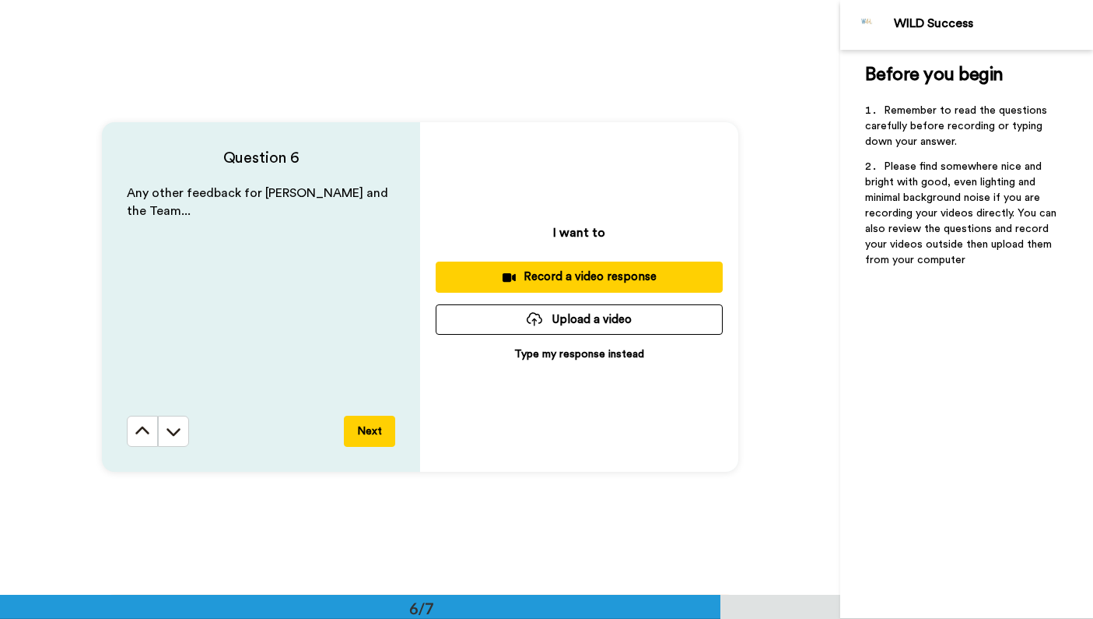
click at [530, 358] on p "Type my response instead" at bounding box center [579, 354] width 130 height 16
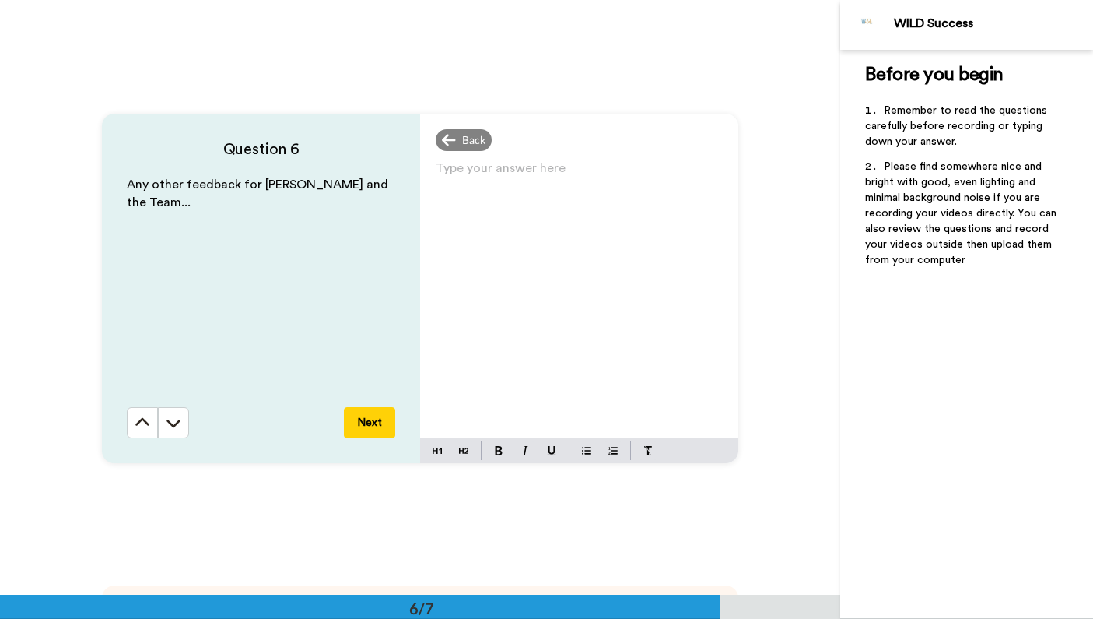
scroll to position [3014, 0]
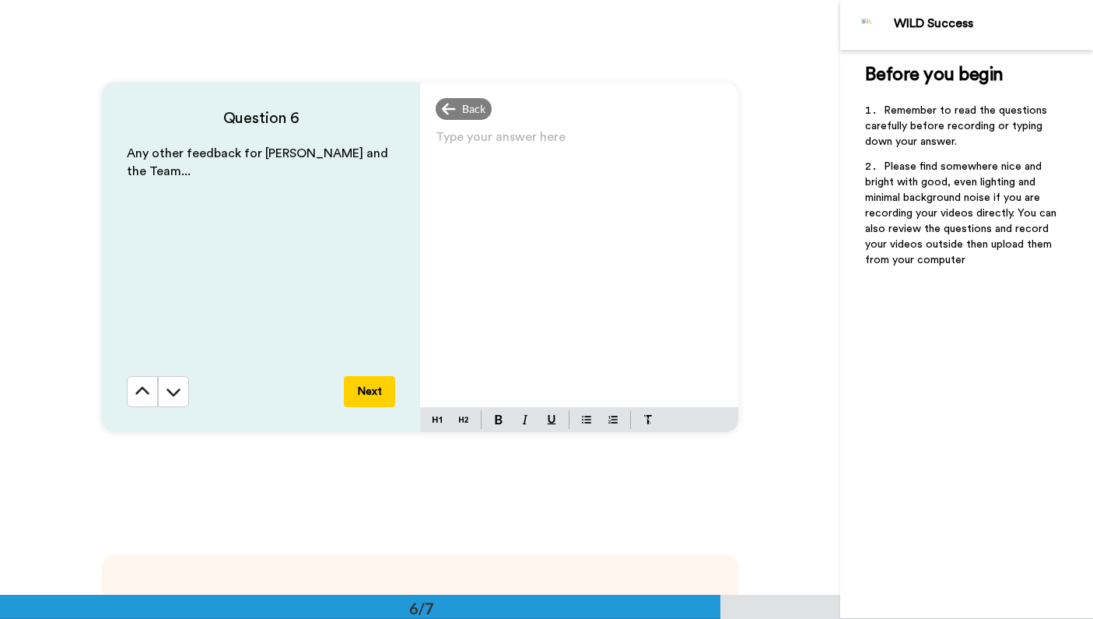
click at [497, 132] on p "Type your answer here ﻿" at bounding box center [579, 143] width 287 height 22
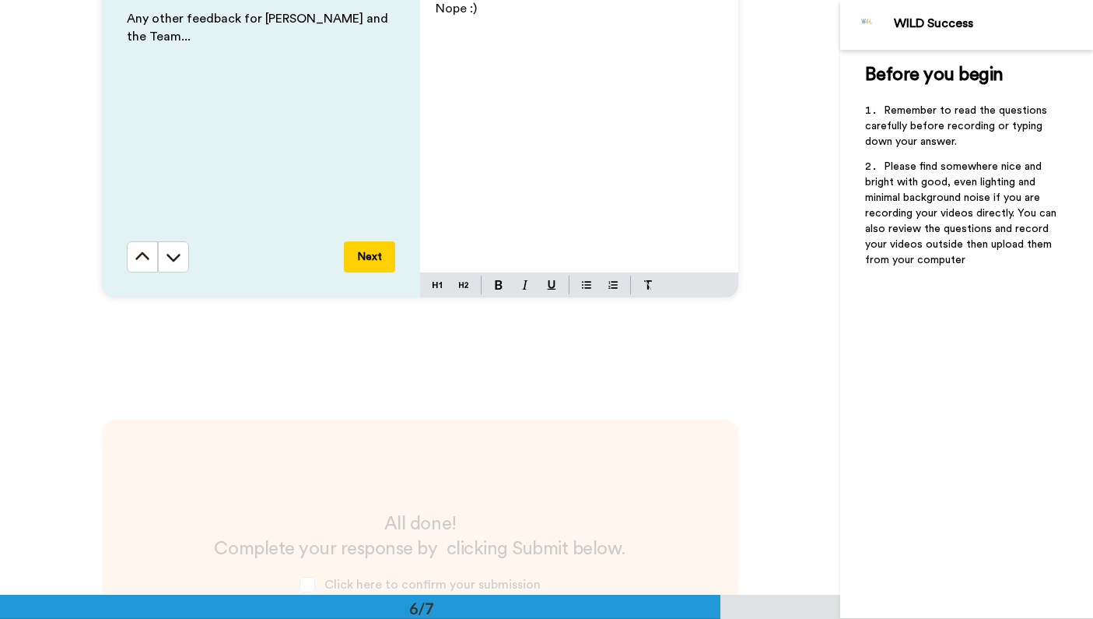
scroll to position [3149, 0]
click at [367, 254] on button "Next" at bounding box center [369, 255] width 51 height 31
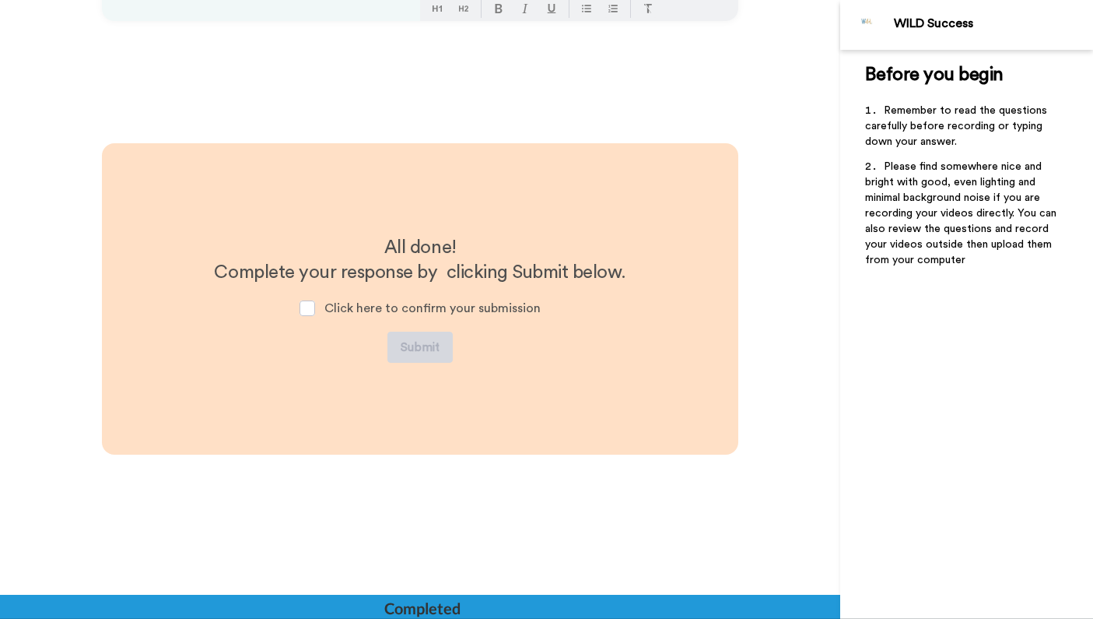
scroll to position [3427, 0]
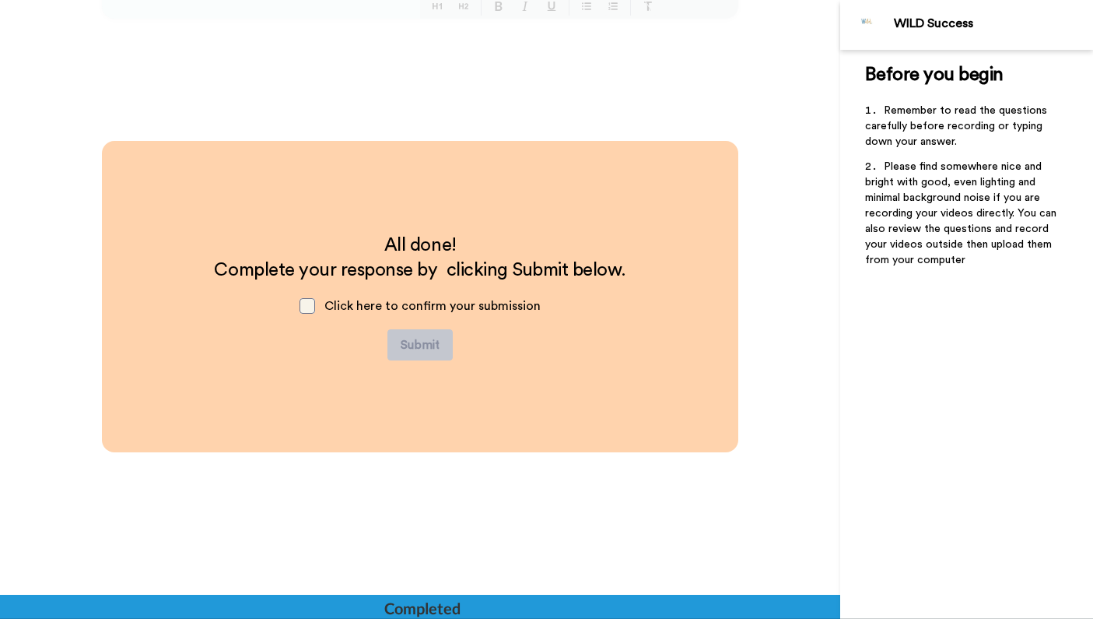
click at [307, 310] on span at bounding box center [308, 306] width 16 height 16
click at [430, 344] on button "Submit" at bounding box center [420, 344] width 65 height 31
